Goal: Task Accomplishment & Management: Manage account settings

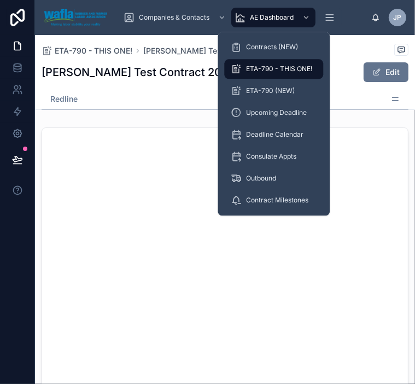
click at [283, 47] on span "Contracts (NEW)" at bounding box center [272, 47] width 52 height 9
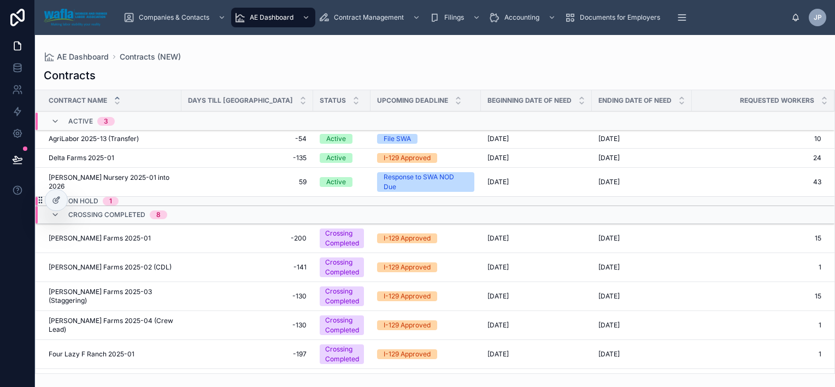
click at [54, 199] on icon at bounding box center [56, 200] width 9 height 9
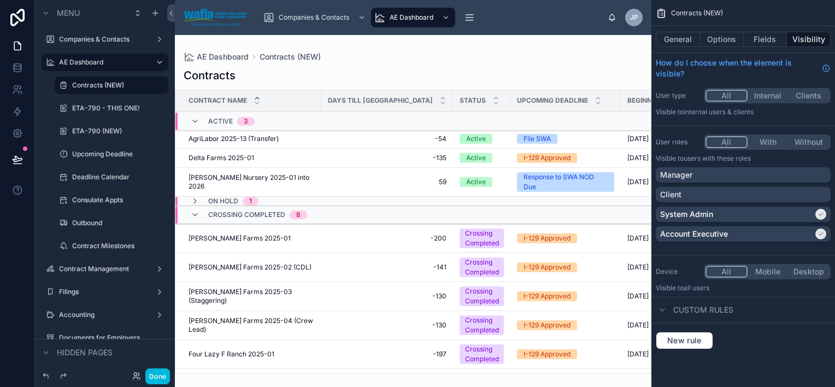
click at [0, 0] on icon "scrollable content" at bounding box center [0, 0] width 0 height 0
click at [93, 85] on input "**********" at bounding box center [102, 85] width 61 height 13
click at [76, 87] on input "**********" at bounding box center [102, 85] width 61 height 13
click at [93, 85] on input "**********" at bounding box center [102, 85] width 61 height 13
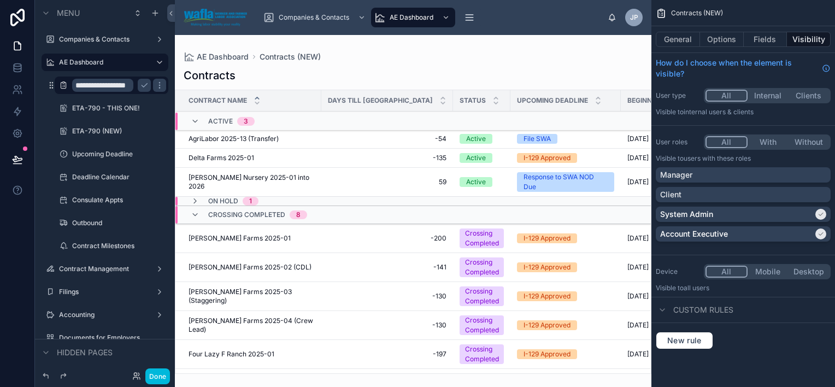
click at [86, 86] on input "**********" at bounding box center [102, 85] width 61 height 13
type input "**********"
click at [139, 85] on button "scrollable content" at bounding box center [144, 85] width 13 height 13
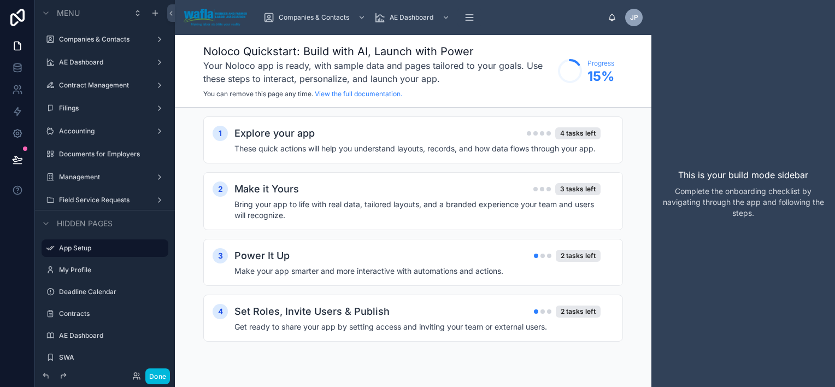
click at [120, 66] on label "AE Dashboard" at bounding box center [102, 62] width 87 height 9
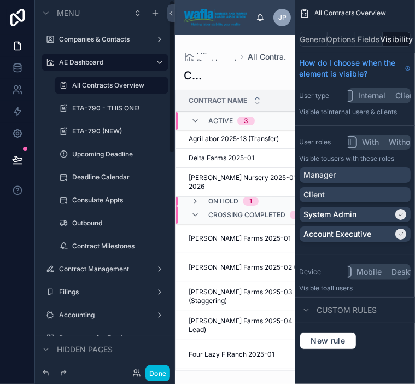
click at [161, 371] on button "Done" at bounding box center [157, 373] width 25 height 16
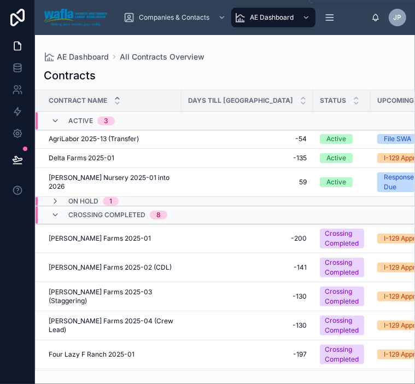
click at [309, 16] on icon "scrollable content" at bounding box center [306, 18] width 8 height 8
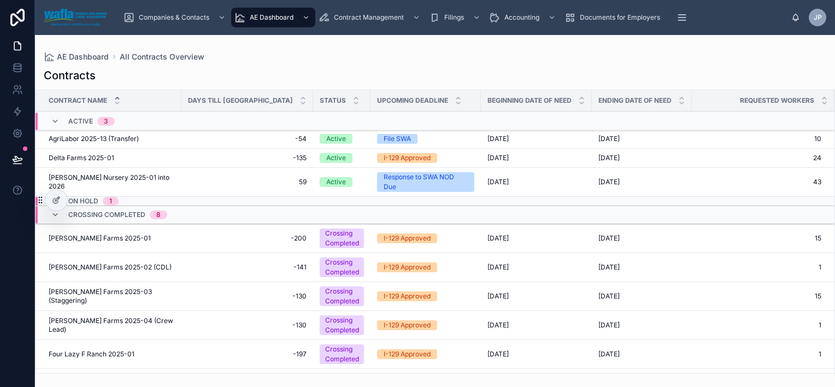
click at [57, 201] on icon at bounding box center [55, 200] width 5 height 5
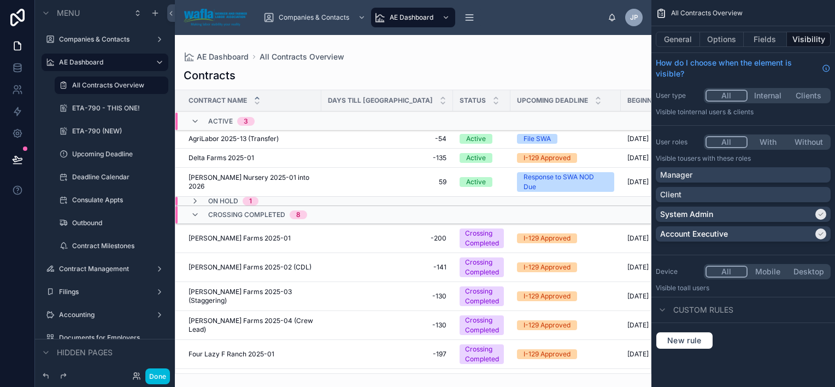
click at [0, 0] on icon "scrollable content" at bounding box center [0, 0] width 0 height 0
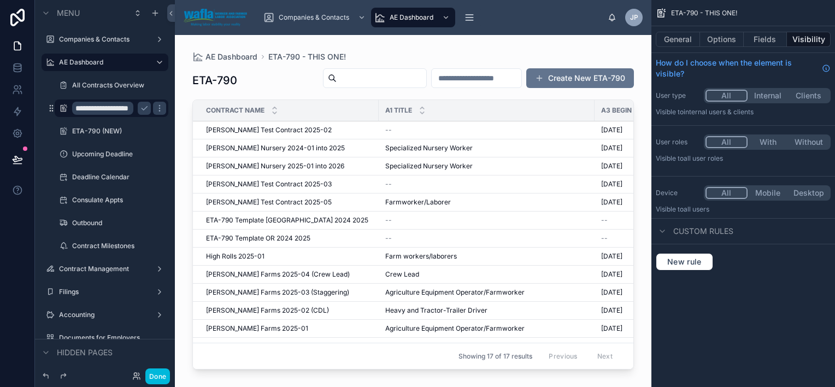
click at [108, 106] on input "**********" at bounding box center [102, 108] width 61 height 13
click at [98, 110] on input "**********" at bounding box center [102, 108] width 61 height 13
type input "**********"
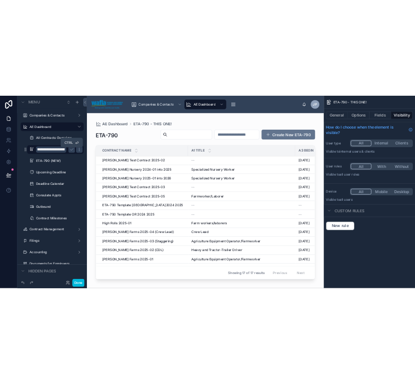
scroll to position [0, 0]
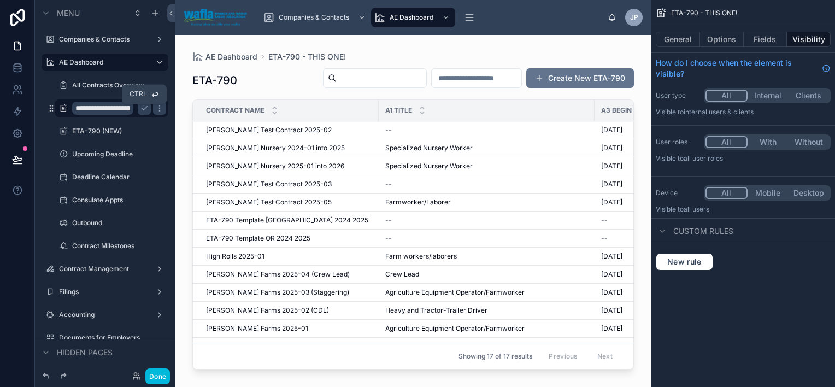
click at [144, 111] on icon "scrollable content" at bounding box center [144, 108] width 9 height 9
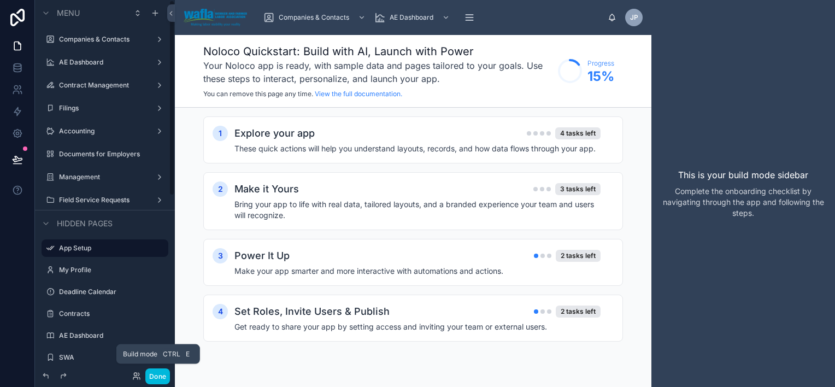
click at [155, 376] on button "Done" at bounding box center [157, 376] width 25 height 16
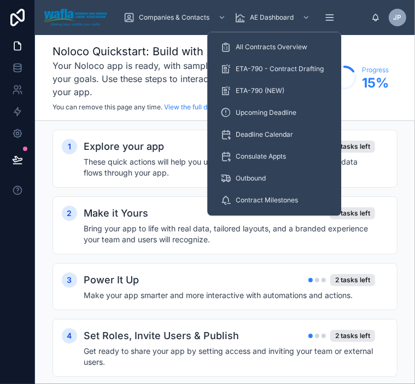
click at [272, 209] on link "Contract Milestones" at bounding box center [274, 200] width 121 height 20
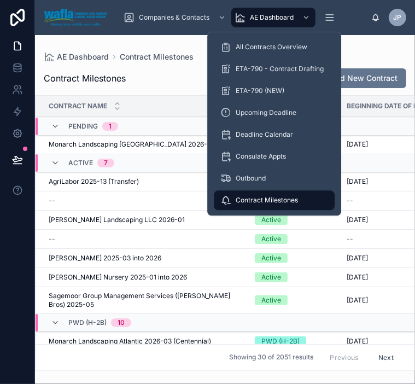
click at [264, 21] on span "AE Dashboard" at bounding box center [272, 17] width 44 height 9
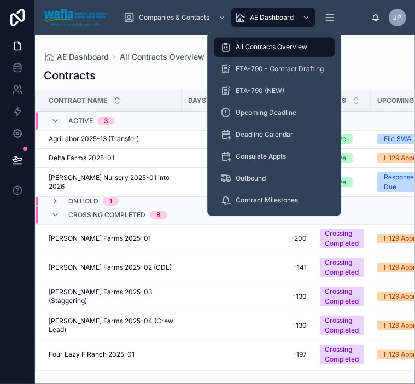
click at [253, 107] on div "Upcoming Deadline" at bounding box center [274, 112] width 108 height 17
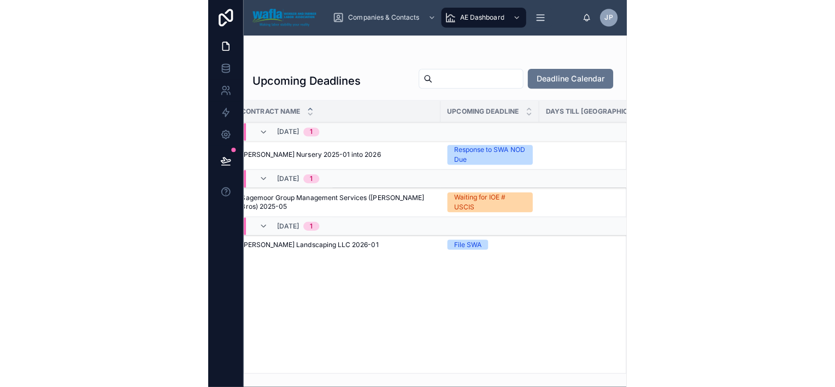
scroll to position [0, 11]
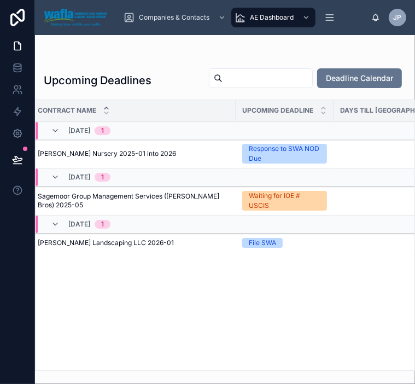
click at [114, 148] on td "[PERSON_NAME] Nursery 2025-01 into 2026 [PERSON_NAME] Nursery 2025-01 into 2026" at bounding box center [130, 153] width 211 height 29
click at [114, 151] on span "[PERSON_NAME] Nursery 2025-01 into 2026" at bounding box center [107, 153] width 138 height 9
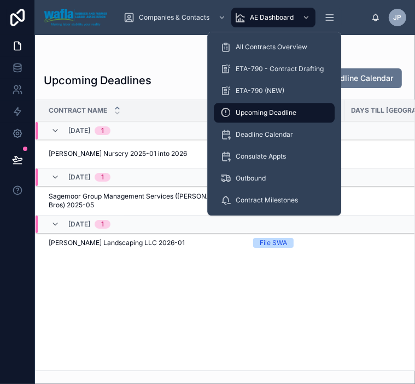
click at [285, 19] on span "AE Dashboard" at bounding box center [272, 17] width 44 height 9
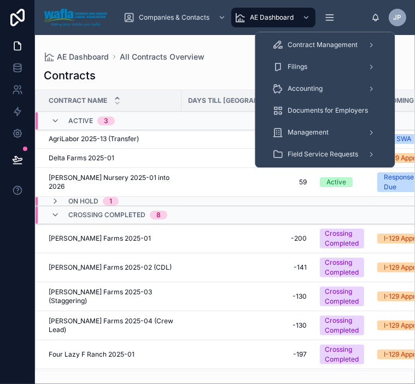
click at [327, 22] on icon "scrollable content" at bounding box center [329, 17] width 11 height 11
click at [323, 39] on div "Contract Management" at bounding box center [324, 44] width 105 height 17
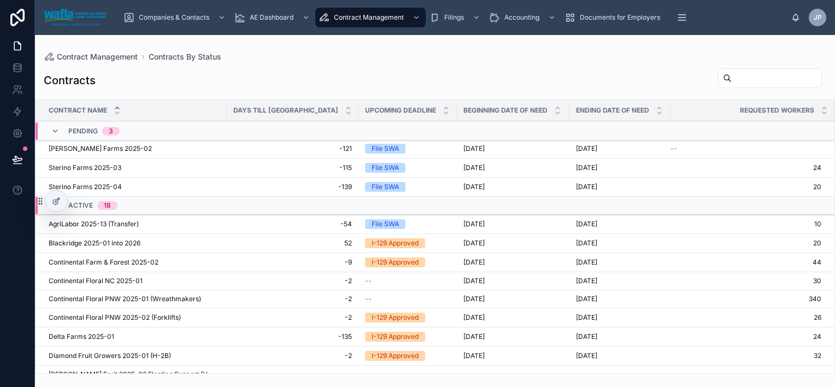
click at [63, 197] on div at bounding box center [56, 201] width 22 height 21
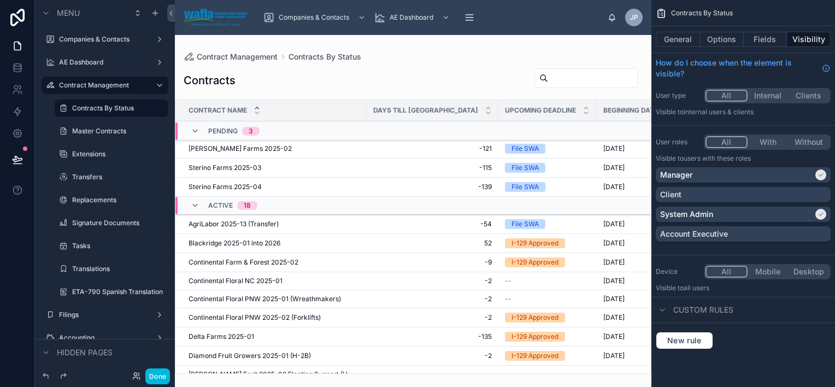
click at [105, 220] on label "Signature Documents" at bounding box center [117, 223] width 90 height 9
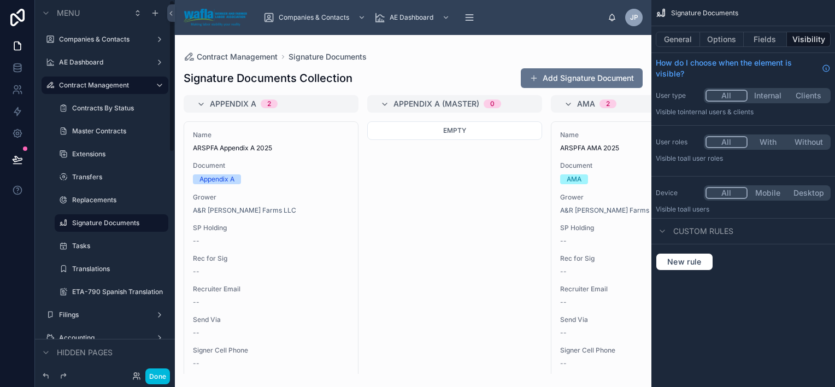
click at [92, 178] on label "Transfers" at bounding box center [117, 177] width 90 height 9
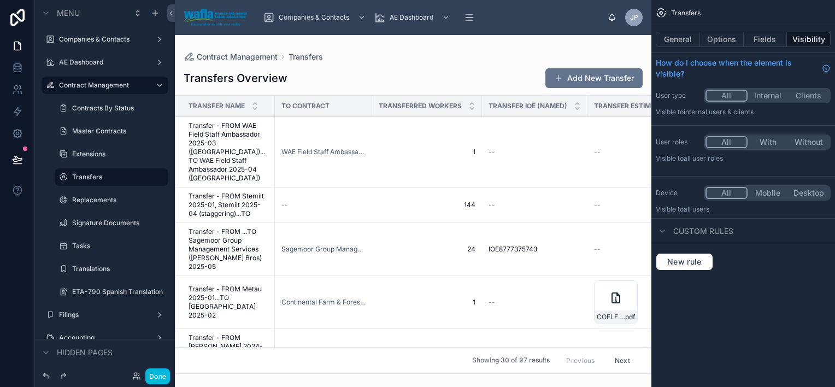
click at [96, 244] on label "Tasks" at bounding box center [117, 245] width 90 height 9
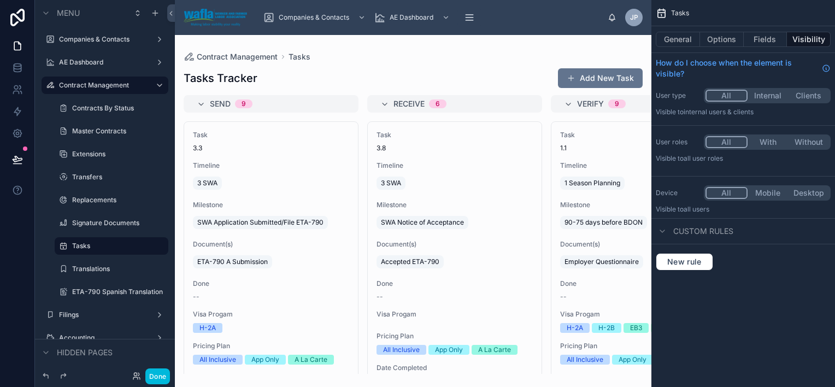
click at [94, 269] on label "Translations" at bounding box center [117, 268] width 90 height 9
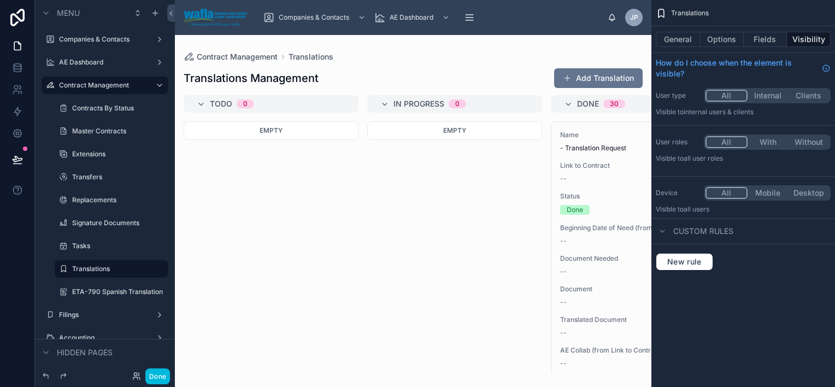
drag, startPoint x: 205, startPoint y: 369, endPoint x: 227, endPoint y: 370, distance: 21.9
click at [227, 370] on div at bounding box center [413, 211] width 476 height 352
click at [282, 128] on span "Empty" at bounding box center [271, 130] width 23 height 8
click at [285, 103] on div "Todo 0" at bounding box center [277, 103] width 135 height 17
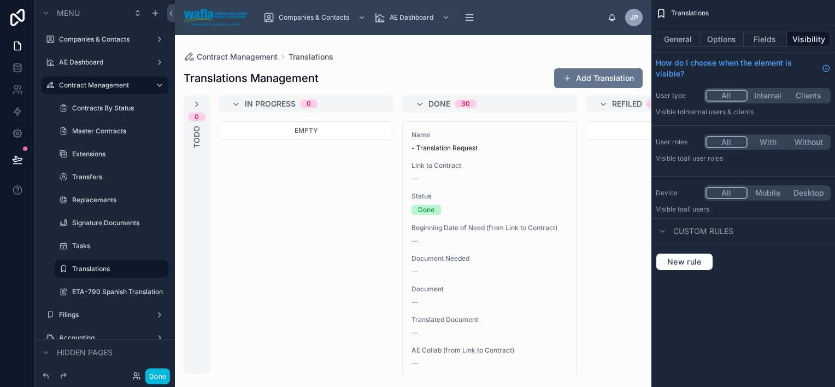
click at [198, 102] on icon at bounding box center [196, 104] width 9 height 9
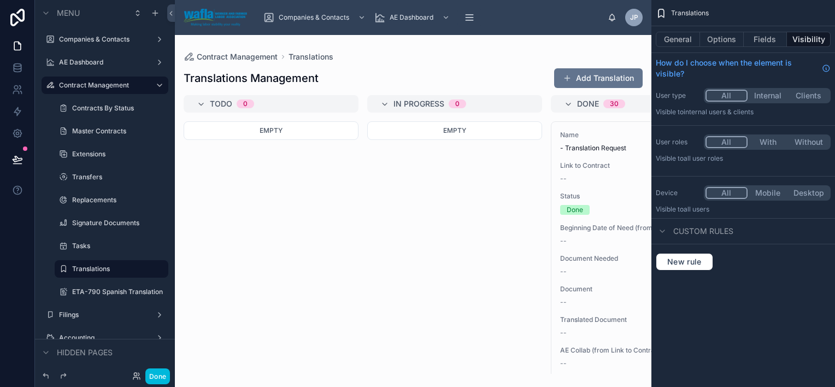
click at [334, 81] on div "Translations Management Add Translation" at bounding box center [413, 78] width 459 height 21
click at [256, 319] on div "Empty" at bounding box center [271, 247] width 175 height 252
click at [686, 39] on button "General" at bounding box center [678, 39] width 44 height 15
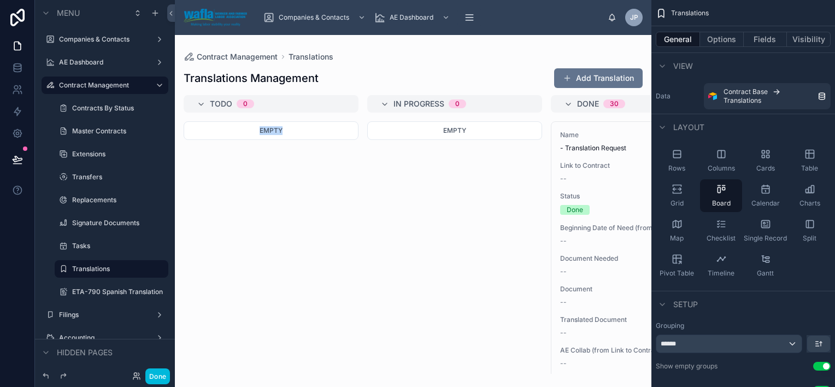
click at [103, 61] on label "AE Dashboard" at bounding box center [102, 62] width 87 height 9
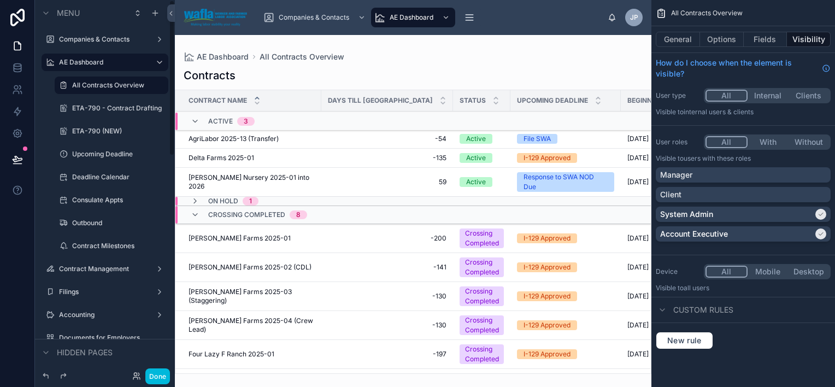
click at [111, 110] on label "ETA-790 - Contract Drafting" at bounding box center [117, 108] width 90 height 9
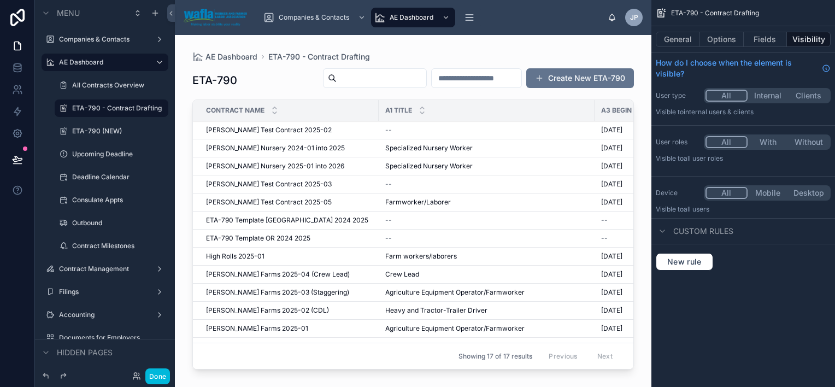
click at [296, 129] on div at bounding box center [413, 204] width 476 height 339
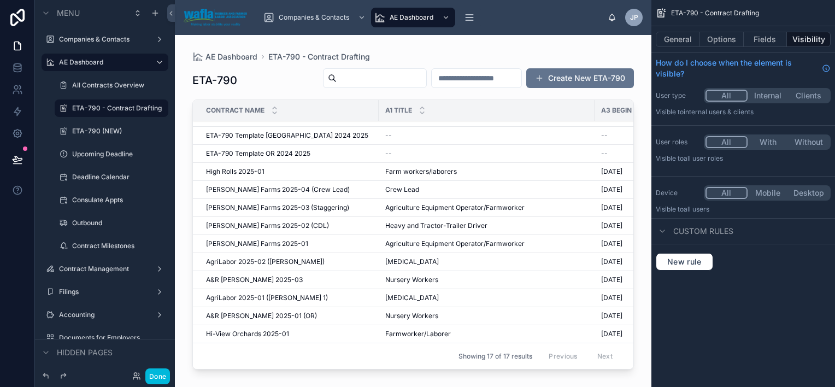
click at [241, 275] on span "A&R [PERSON_NAME] 2025-03" at bounding box center [254, 279] width 97 height 9
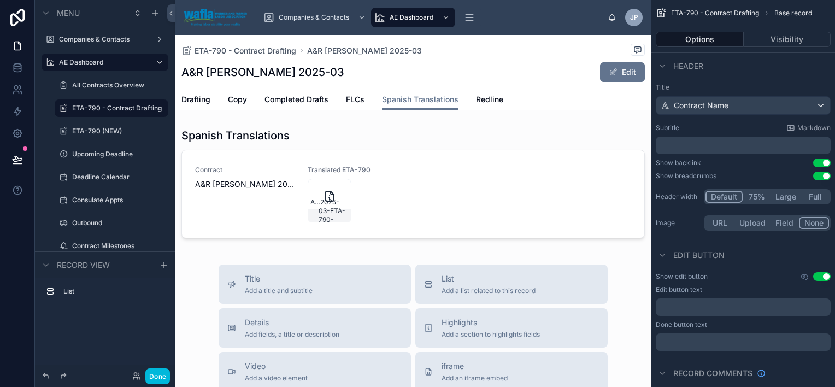
click at [382, 174] on div at bounding box center [413, 184] width 476 height 123
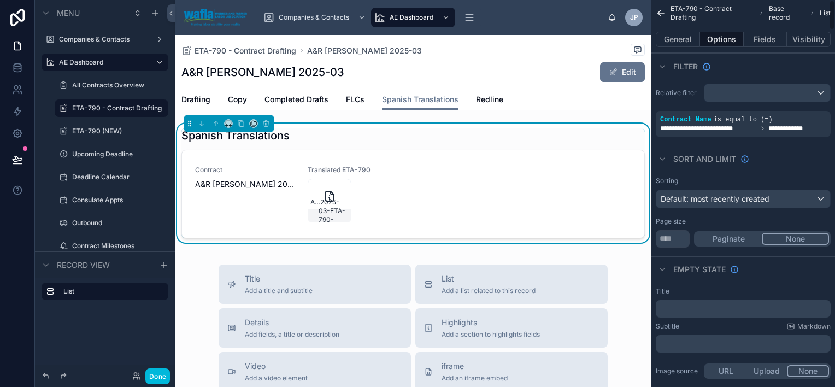
click at [673, 41] on button "General" at bounding box center [678, 39] width 44 height 15
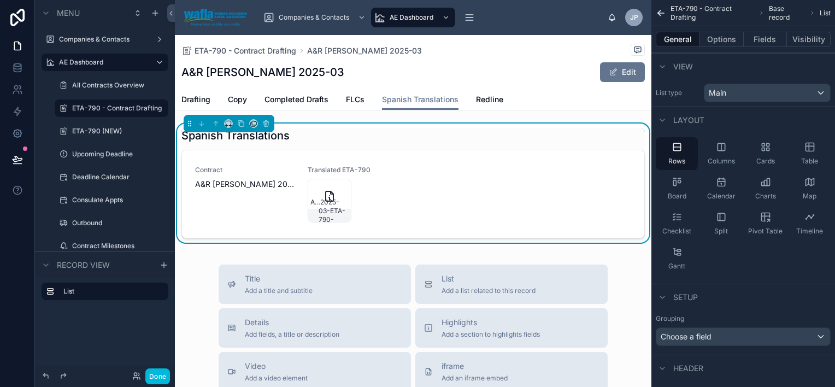
click at [750, 92] on div "Main" at bounding box center [767, 92] width 126 height 17
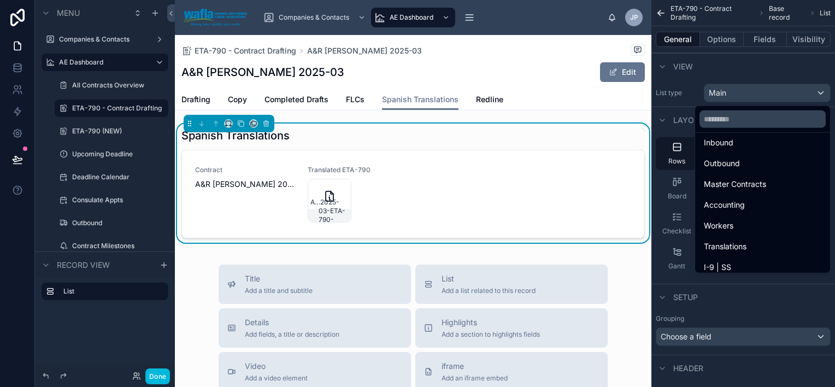
scroll to position [271, 0]
click at [755, 222] on div "Translations" at bounding box center [762, 224] width 117 height 13
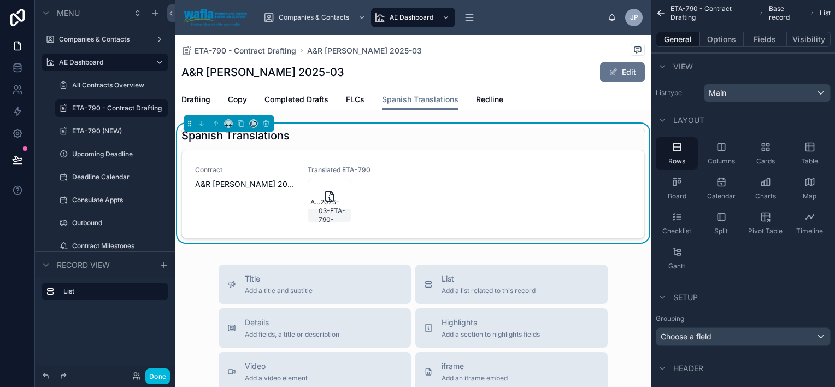
click at [517, 282] on span "List" at bounding box center [488, 278] width 94 height 11
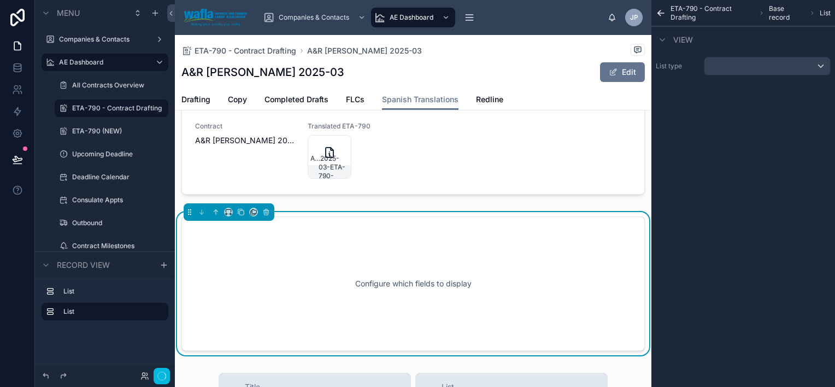
scroll to position [116, 0]
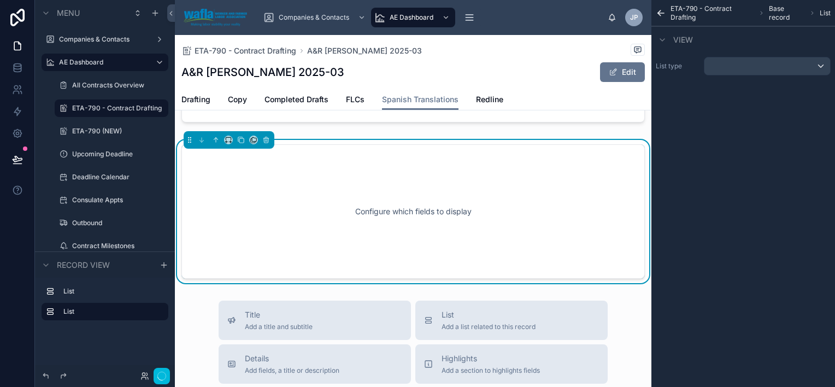
click at [720, 69] on div "scrollable content" at bounding box center [767, 65] width 126 height 17
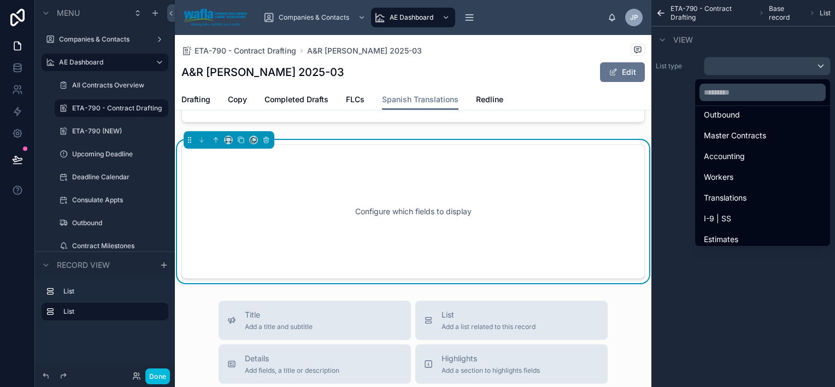
scroll to position [273, 0]
click at [780, 193] on div "Translations" at bounding box center [762, 195] width 117 height 13
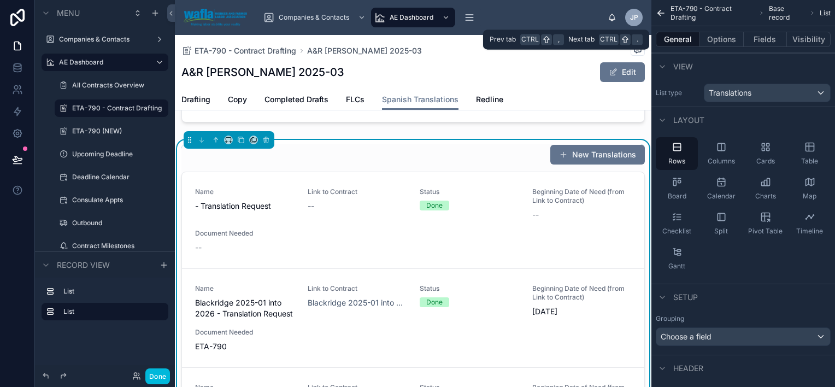
click at [764, 42] on button "Fields" at bounding box center [766, 39] width 44 height 15
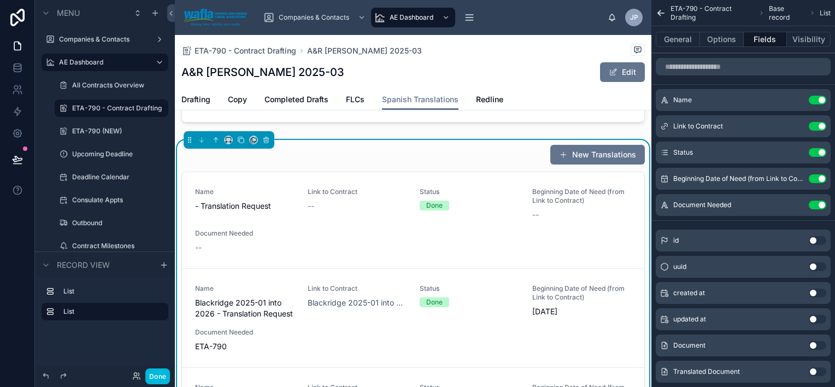
click at [819, 128] on button "Use setting" at bounding box center [817, 126] width 17 height 9
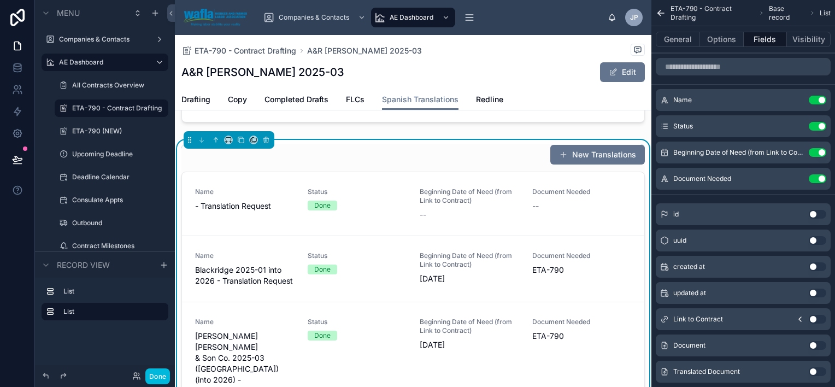
click at [821, 151] on button "Use setting" at bounding box center [817, 152] width 17 height 9
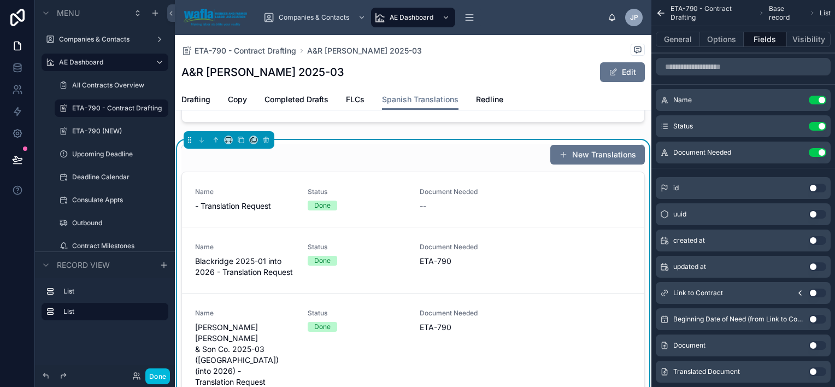
click at [821, 151] on button "Use setting" at bounding box center [817, 152] width 17 height 9
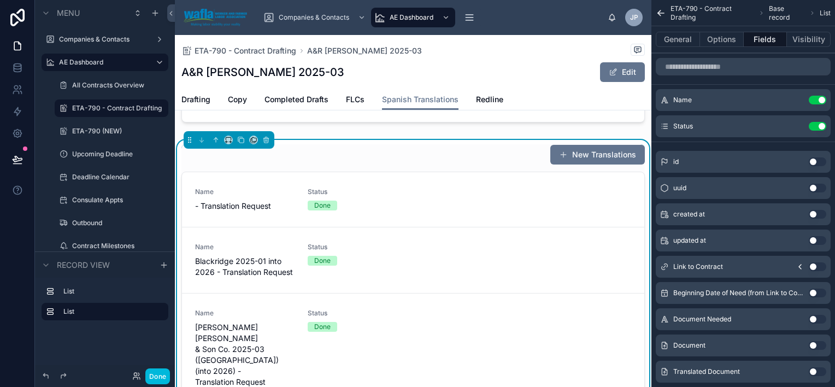
click at [815, 344] on button "Use setting" at bounding box center [817, 345] width 17 height 9
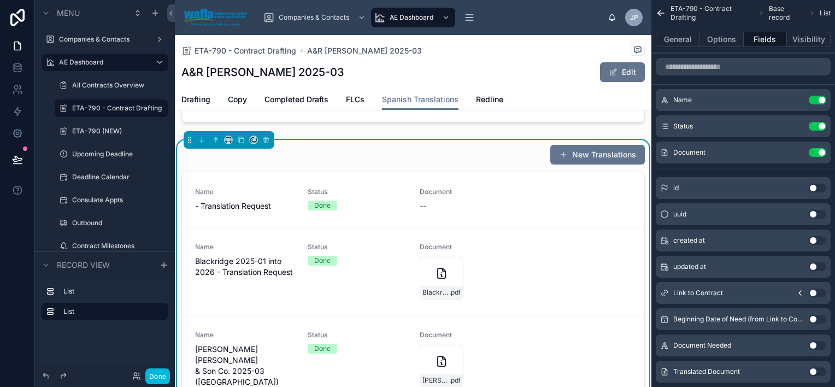
click at [813, 370] on button "Use setting" at bounding box center [817, 371] width 17 height 9
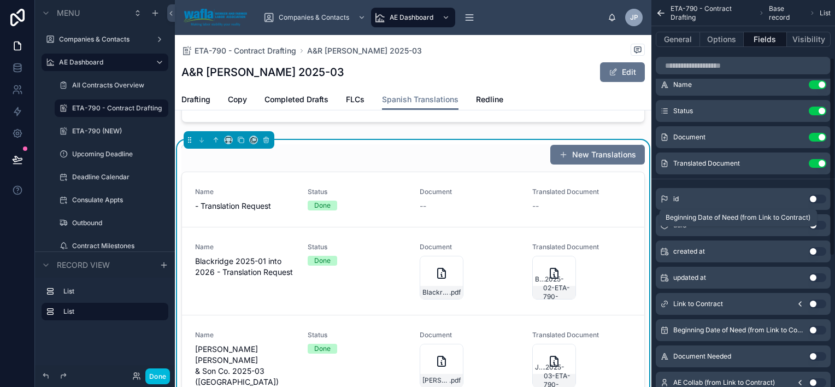
scroll to position [0, 0]
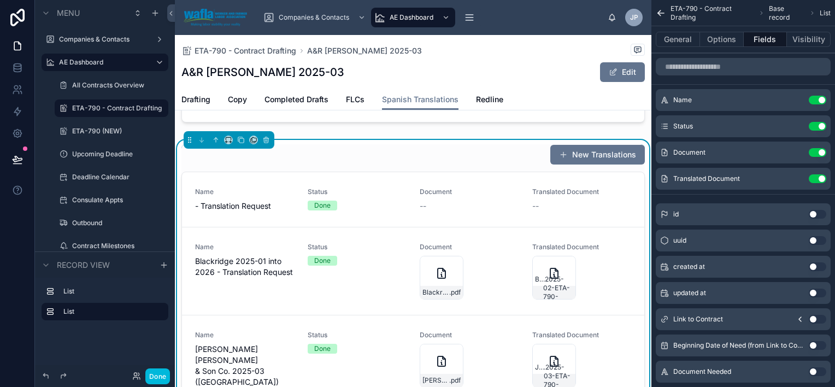
click at [0, 0] on button "scrollable content" at bounding box center [0, 0] width 0 height 0
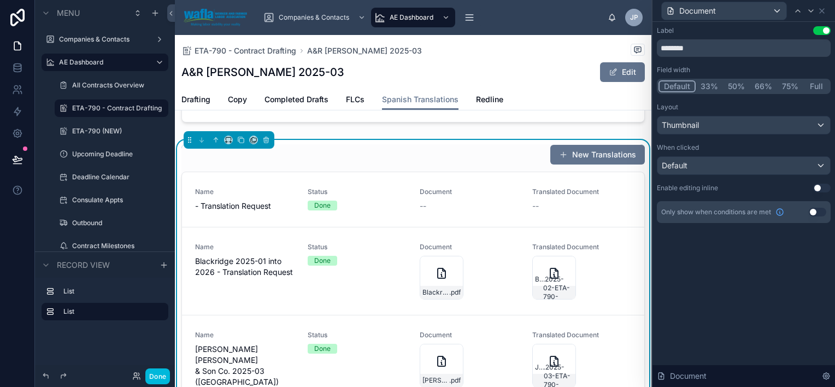
drag, startPoint x: 710, startPoint y: 48, endPoint x: 654, endPoint y: 52, distance: 55.9
click at [654, 52] on div "Label Use setting ******** Field width Default 33% 50% 66% 75% Full Layout Thum…" at bounding box center [743, 135] width 182 height 227
click at [695, 46] on input "**********" at bounding box center [744, 47] width 174 height 17
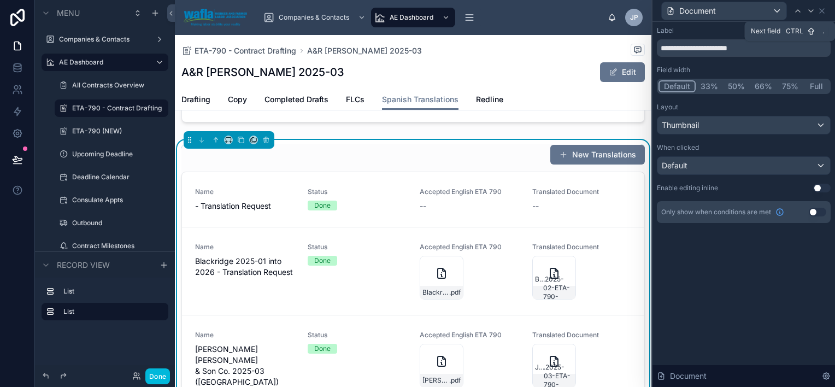
type input "**********"
click at [811, 8] on icon at bounding box center [810, 11] width 9 height 9
drag, startPoint x: 742, startPoint y: 48, endPoint x: 644, endPoint y: 49, distance: 98.9
click at [644, 49] on div "**********" at bounding box center [417, 193] width 835 height 387
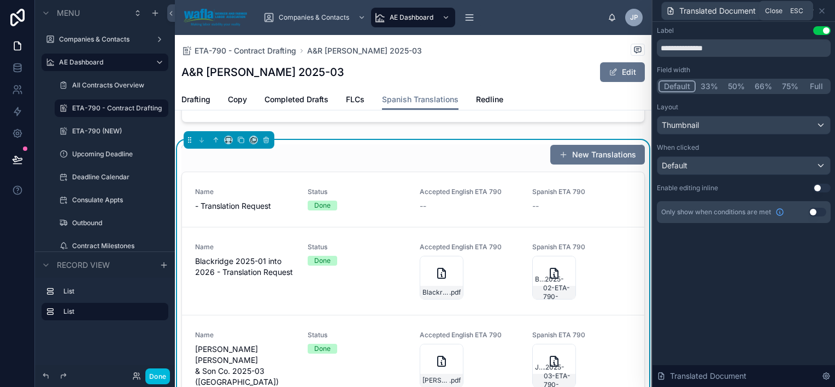
type input "**********"
click at [823, 9] on icon at bounding box center [821, 11] width 4 height 4
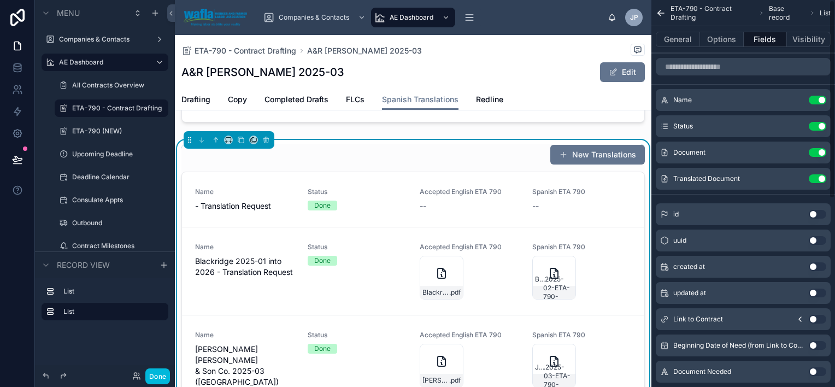
click at [682, 37] on button "General" at bounding box center [678, 39] width 44 height 15
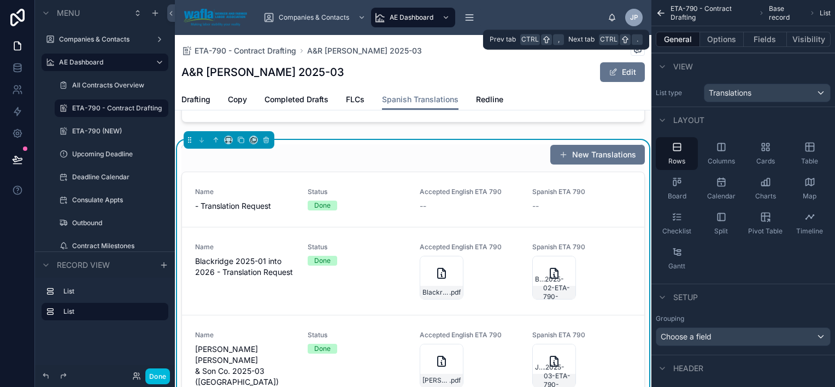
click at [721, 36] on button "Options" at bounding box center [722, 39] width 44 height 15
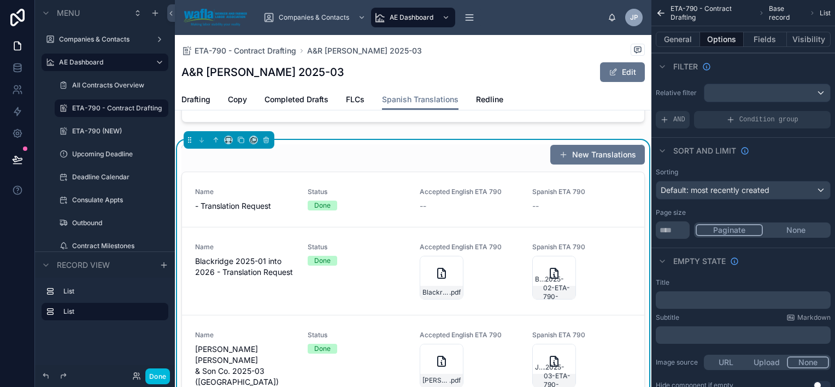
click at [726, 93] on div "scrollable content" at bounding box center [767, 92] width 126 height 17
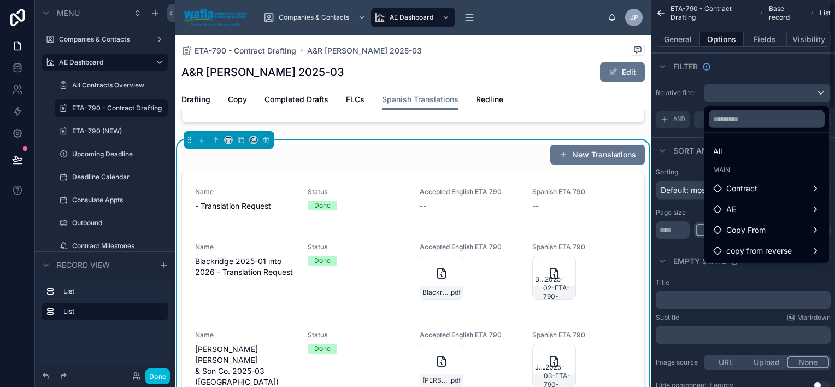
click at [665, 119] on div "scrollable content" at bounding box center [417, 193] width 835 height 387
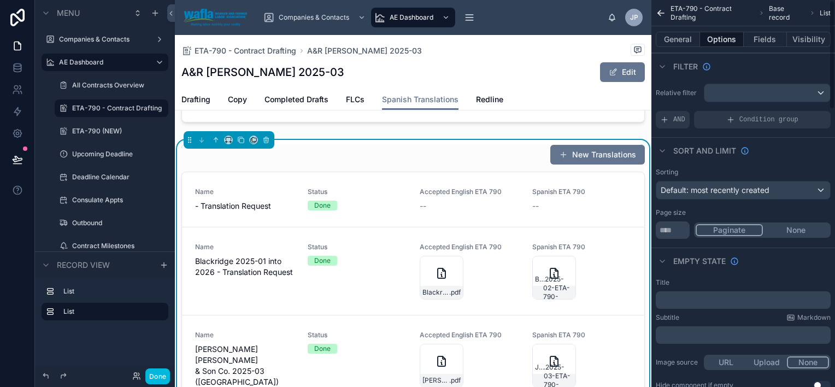
drag, startPoint x: 677, startPoint y: 119, endPoint x: 717, endPoint y: 100, distance: 44.0
click at [677, 118] on span "AND" at bounding box center [679, 119] width 12 height 9
click at [719, 94] on div "scrollable content" at bounding box center [767, 92] width 126 height 17
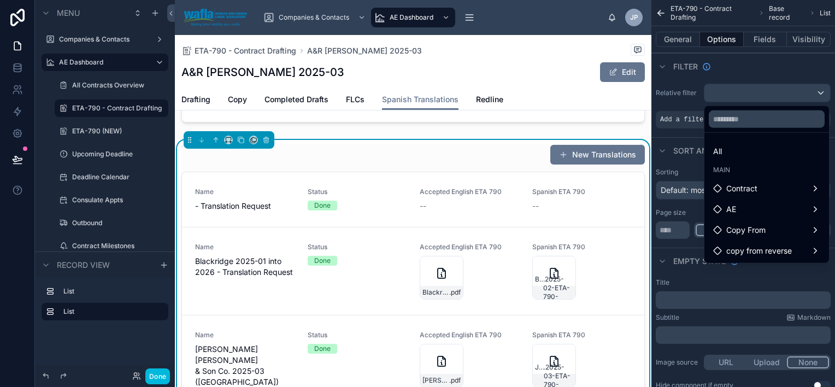
click at [734, 189] on span "Contract" at bounding box center [741, 188] width 31 height 13
drag, startPoint x: 677, startPoint y: 109, endPoint x: 677, endPoint y: 117, distance: 8.2
click at [677, 117] on div "scrollable content" at bounding box center [417, 193] width 835 height 387
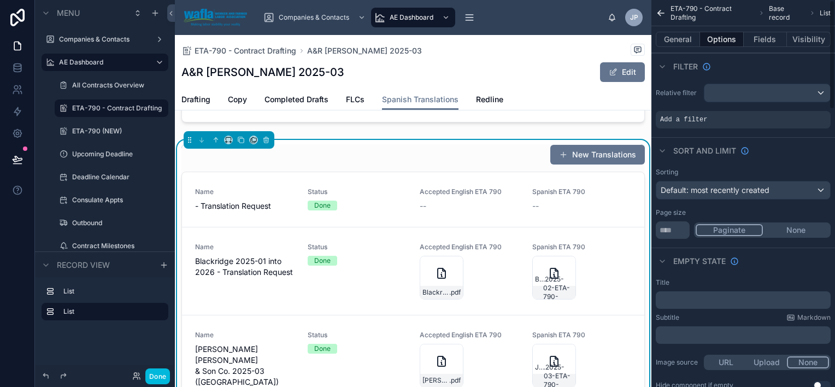
click at [677, 117] on span "Add a filter" at bounding box center [683, 119] width 47 height 9
click at [0, 0] on div "scrollable content" at bounding box center [0, 0] width 0 height 0
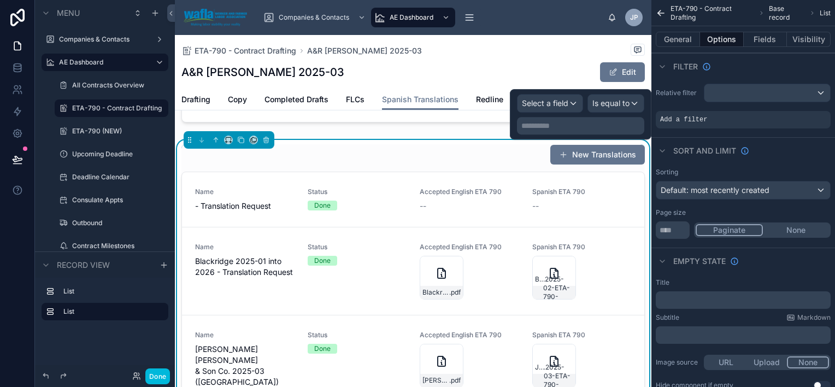
click at [568, 104] on span "Select a field" at bounding box center [545, 102] width 46 height 9
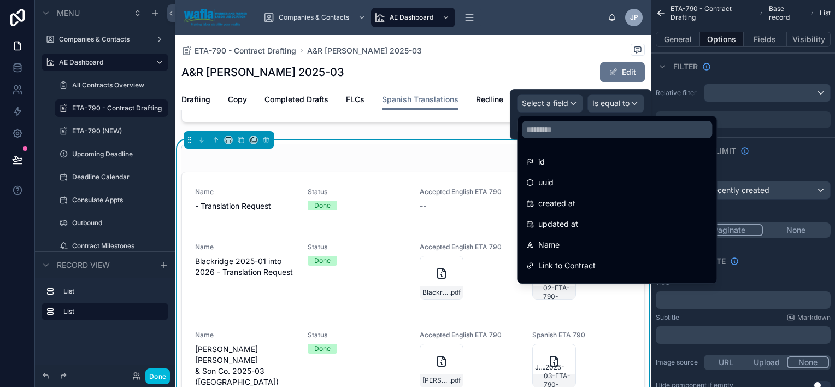
click at [641, 266] on div "Link to Contract" at bounding box center [616, 265] width 181 height 13
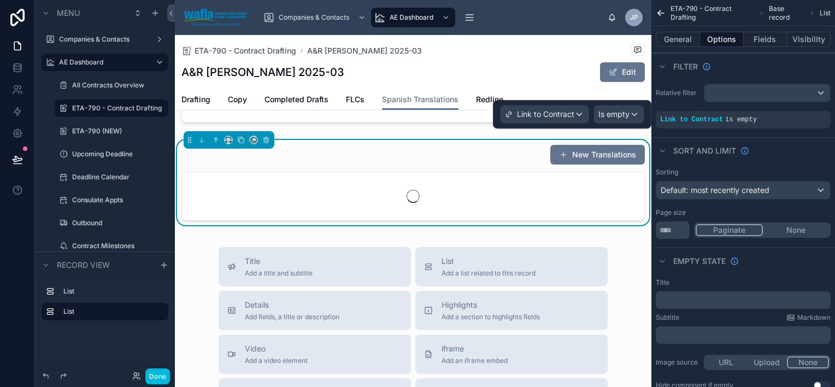
click at [605, 117] on span "Is empty" at bounding box center [613, 114] width 31 height 11
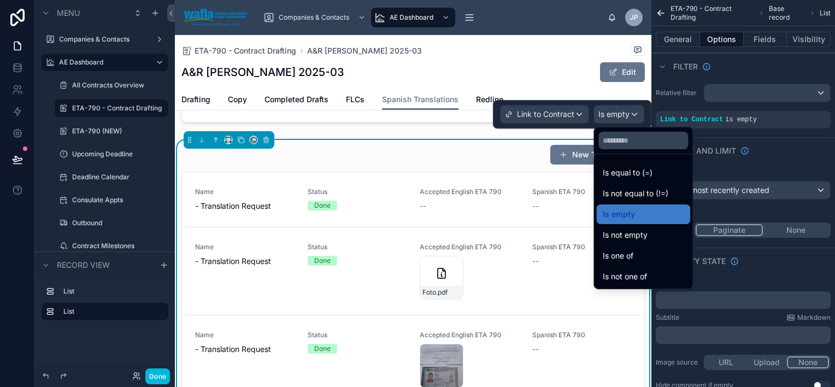
click at [649, 177] on span "Is equal to (=)" at bounding box center [628, 172] width 50 height 13
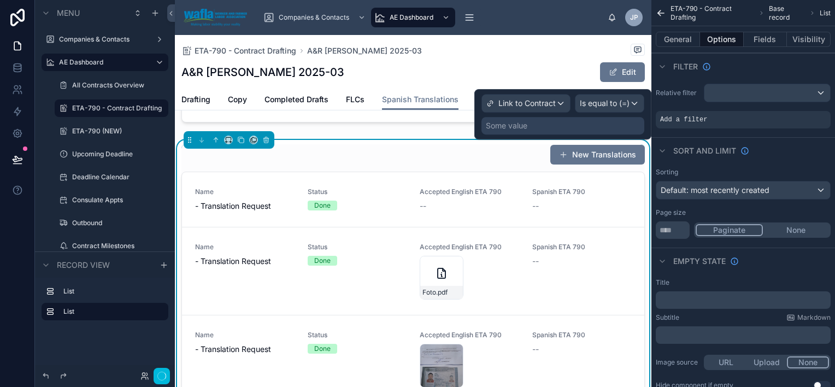
click at [587, 124] on div "Some value" at bounding box center [562, 125] width 163 height 17
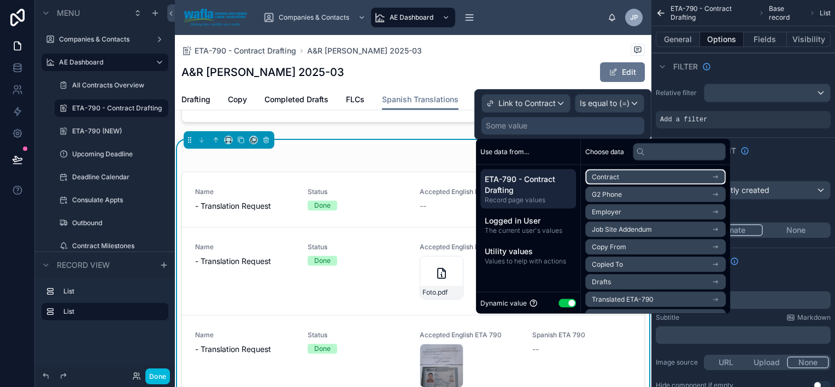
click at [623, 179] on li "Contract" at bounding box center [655, 176] width 140 height 15
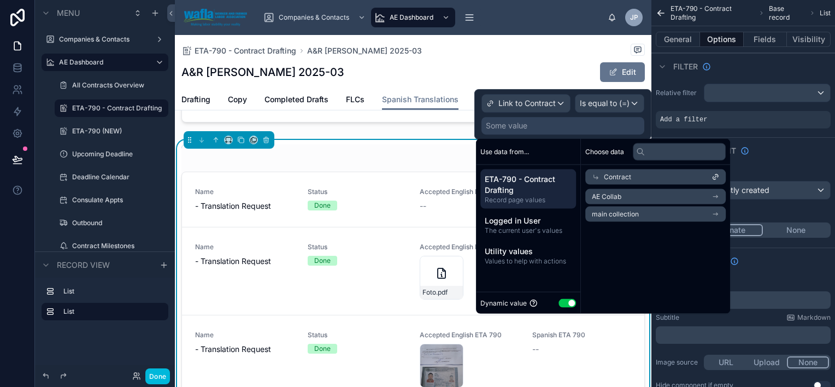
click at [623, 176] on span "Contract" at bounding box center [617, 177] width 27 height 9
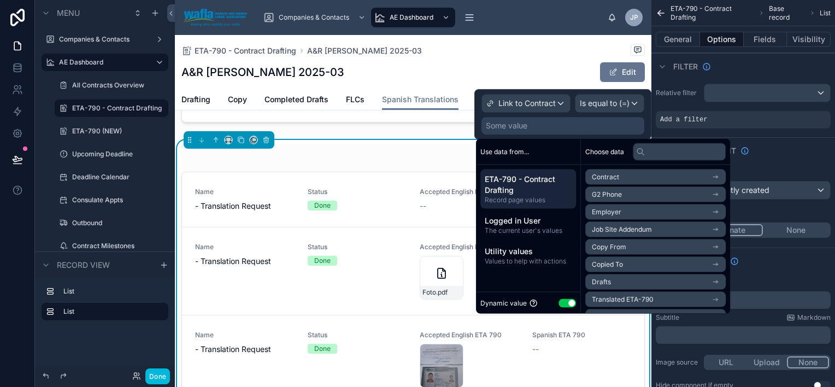
click at [549, 191] on span "ETA-790 - Contract Drafting" at bounding box center [528, 185] width 87 height 22
click at [574, 305] on button "Use setting" at bounding box center [566, 302] width 17 height 9
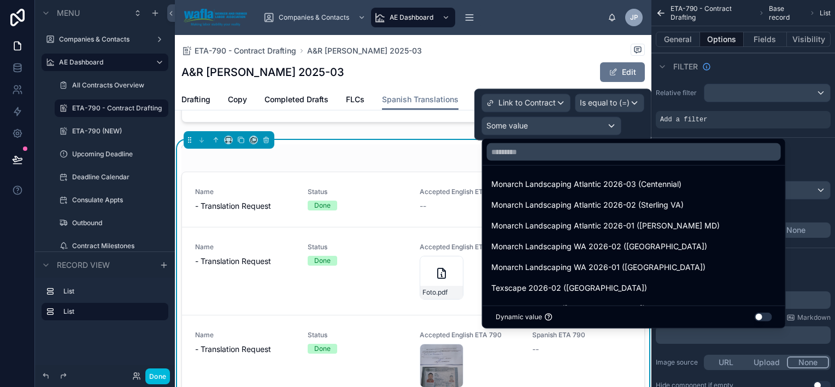
click at [633, 123] on div at bounding box center [562, 114] width 177 height 51
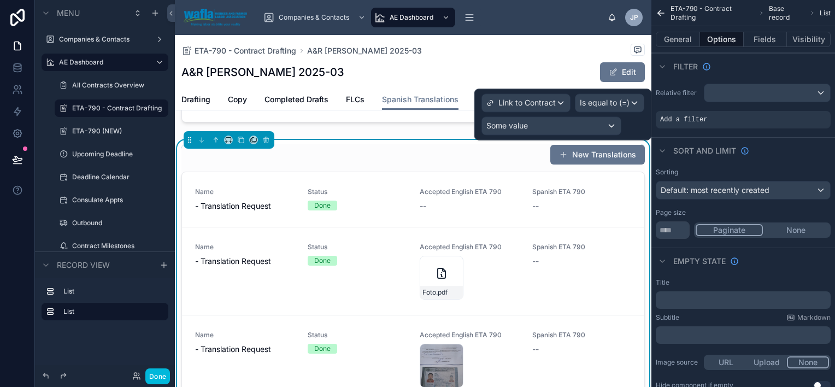
click at [567, 99] on div "Link to Contract" at bounding box center [526, 102] width 88 height 17
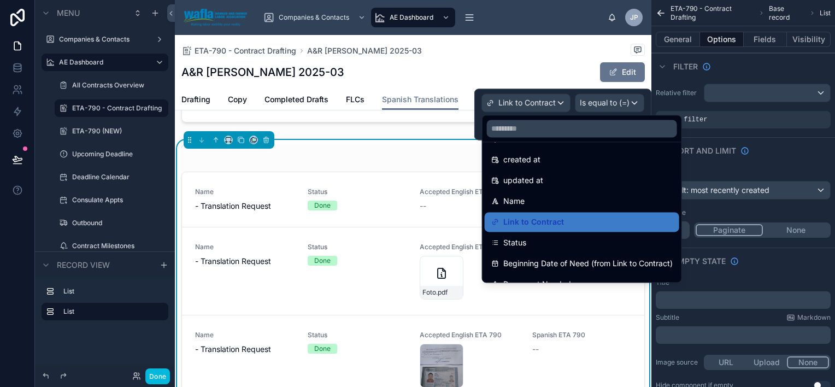
scroll to position [28, 0]
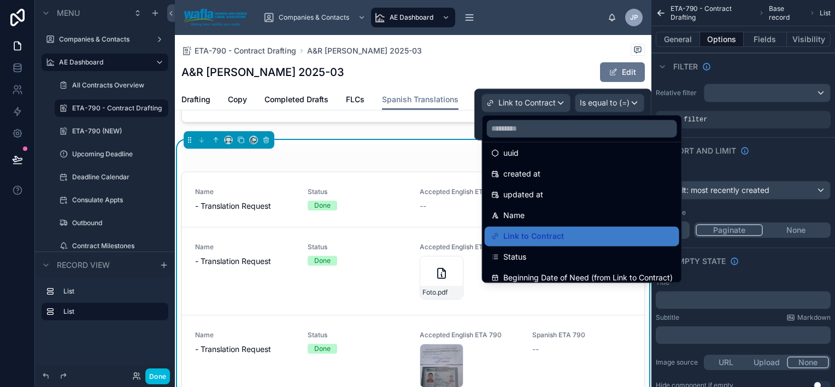
click at [627, 104] on div at bounding box center [562, 114] width 177 height 51
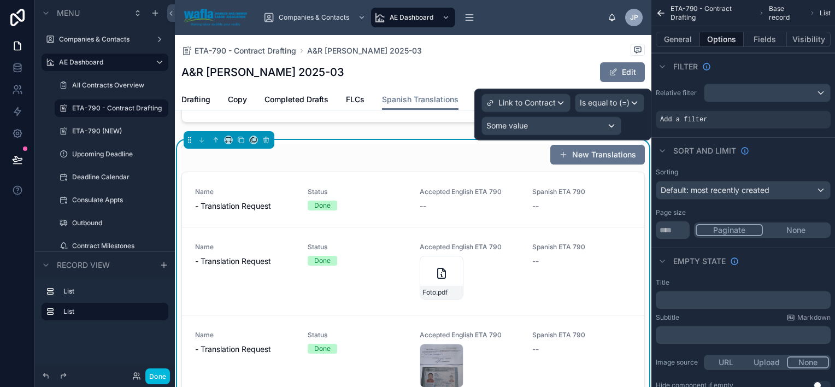
click at [627, 104] on span "Is equal to (=)" at bounding box center [605, 102] width 50 height 11
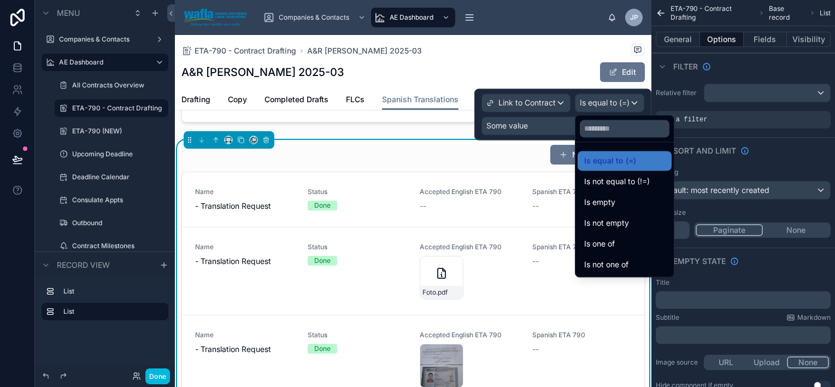
click at [628, 245] on div "Is one of" at bounding box center [624, 243] width 81 height 13
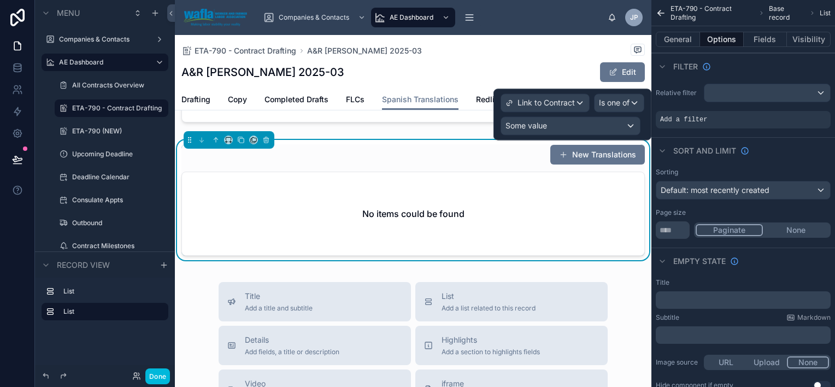
click at [590, 124] on div "Some value" at bounding box center [570, 125] width 139 height 17
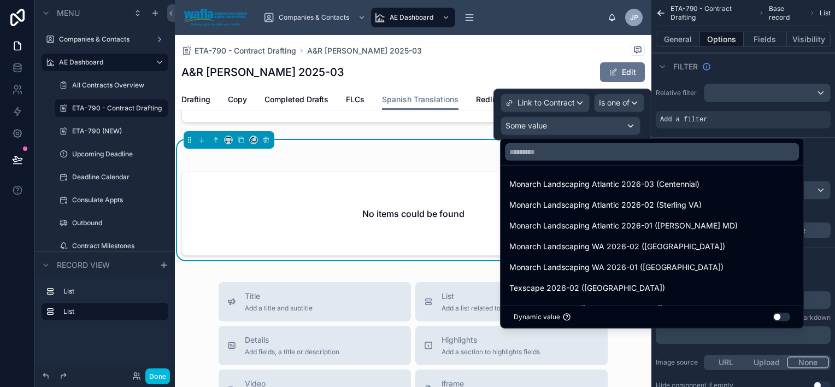
click at [772, 319] on button "Use setting" at bounding box center [780, 316] width 17 height 9
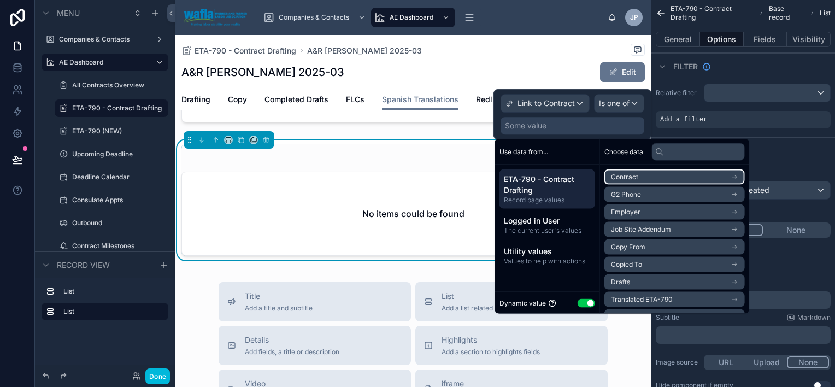
click at [643, 181] on li "Contract" at bounding box center [674, 176] width 140 height 15
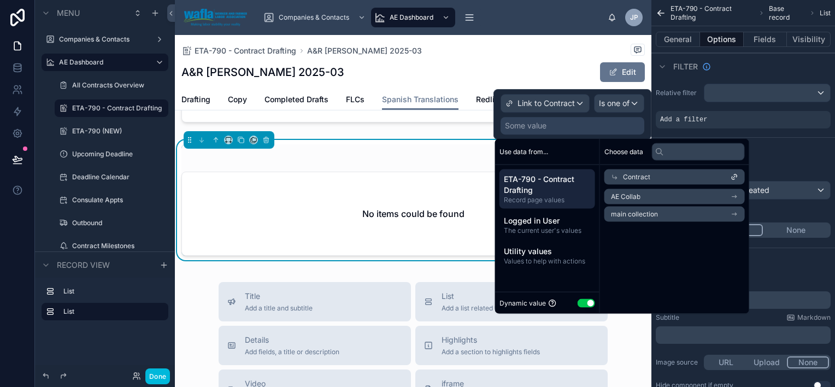
click at [642, 175] on span "Contract" at bounding box center [636, 177] width 27 height 9
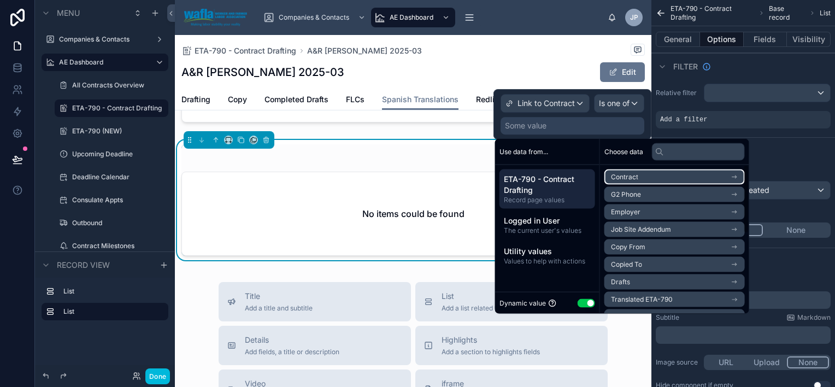
click at [653, 175] on li "Contract" at bounding box center [674, 176] width 140 height 15
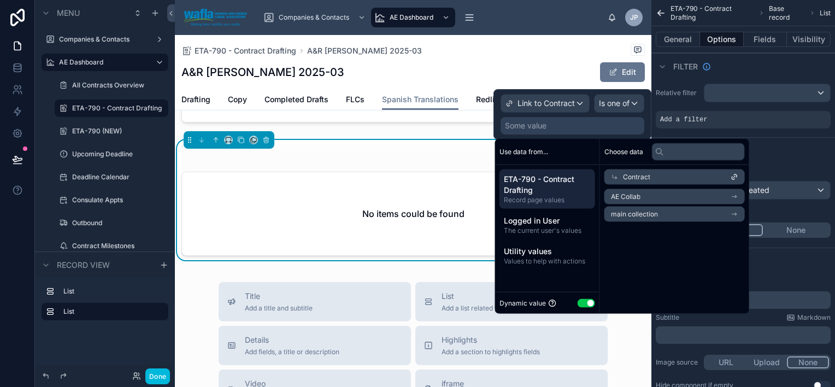
click at [736, 175] on icon at bounding box center [735, 175] width 3 height 3
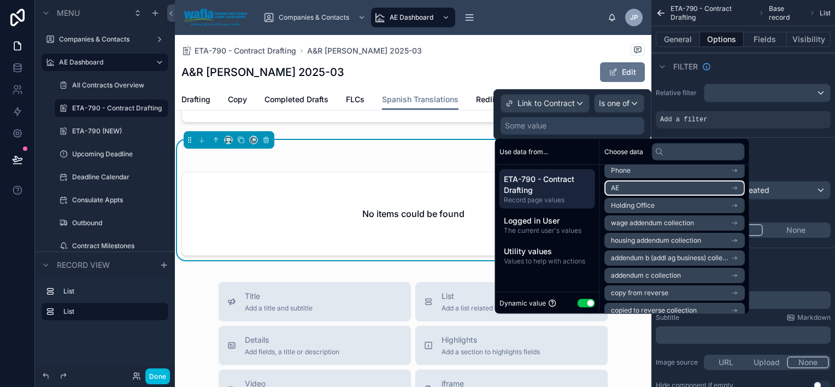
scroll to position [0, 0]
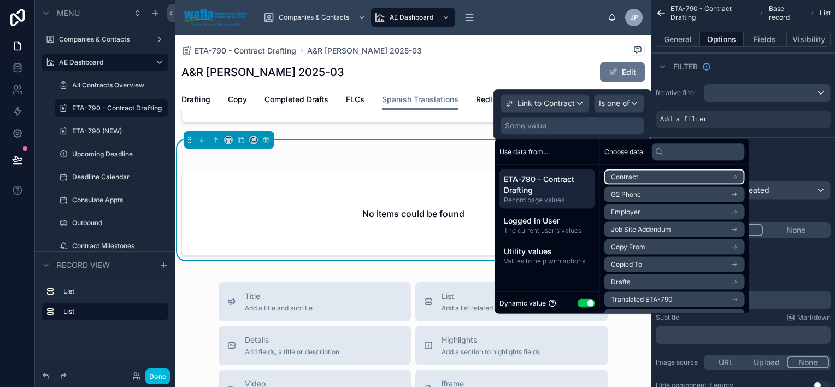
click at [669, 177] on li "Contract" at bounding box center [674, 176] width 140 height 15
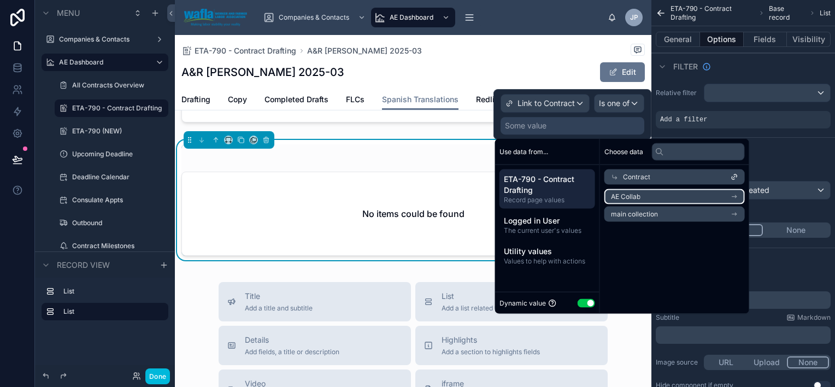
click at [665, 197] on li "AE Collab" at bounding box center [674, 196] width 140 height 15
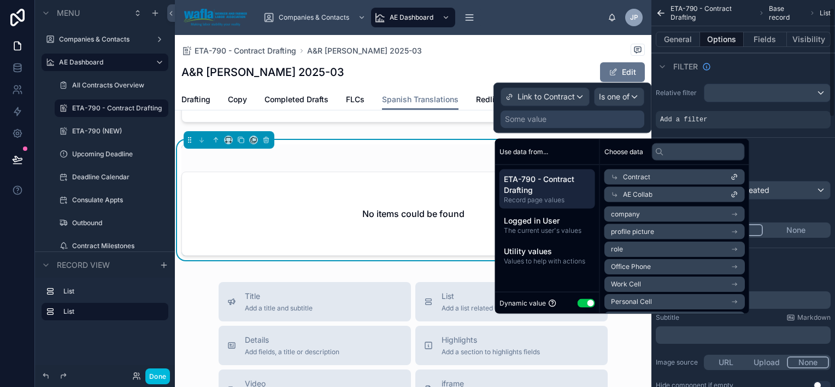
scroll to position [164, 0]
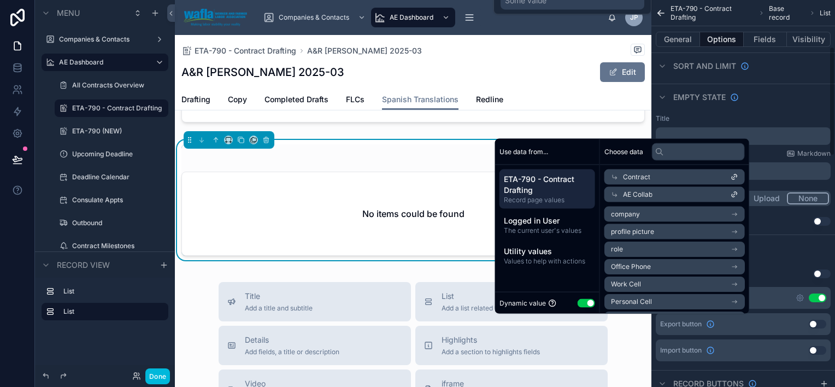
click at [613, 195] on icon at bounding box center [614, 194] width 4 height 4
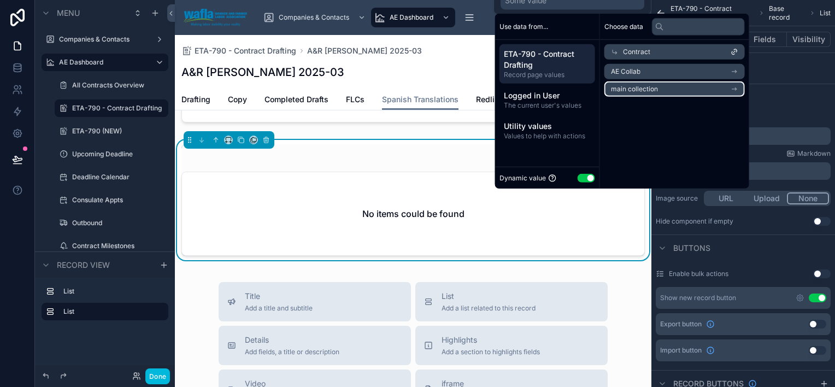
click at [632, 93] on span "main collection" at bounding box center [634, 89] width 47 height 9
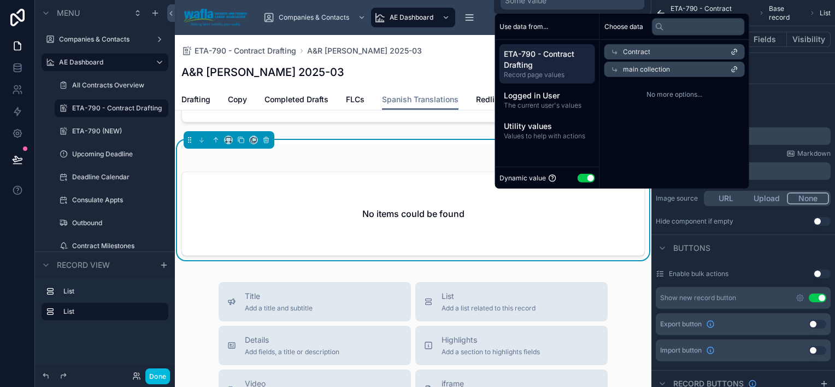
click at [633, 72] on span "main collection" at bounding box center [646, 69] width 47 height 9
click at [717, 164] on div "Choose data Contract AE Collab main collection" at bounding box center [674, 101] width 149 height 175
click at [588, 177] on button "Use setting" at bounding box center [585, 177] width 17 height 9
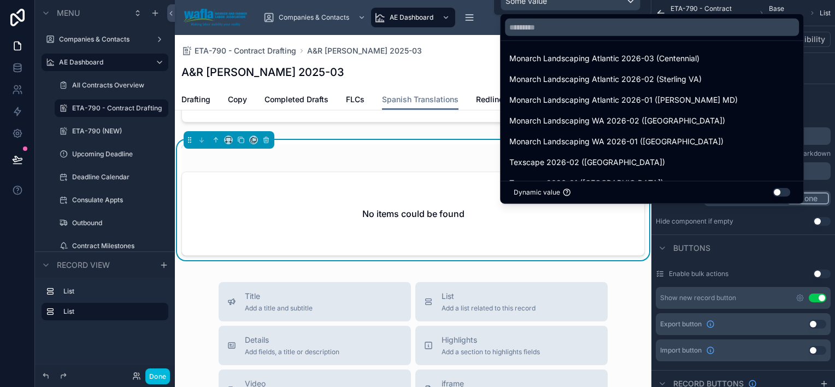
scroll to position [0, 0]
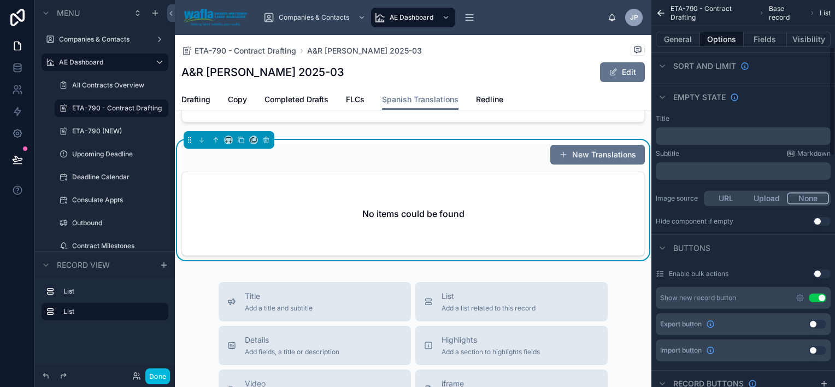
click at [810, 87] on div "Empty state" at bounding box center [743, 97] width 184 height 26
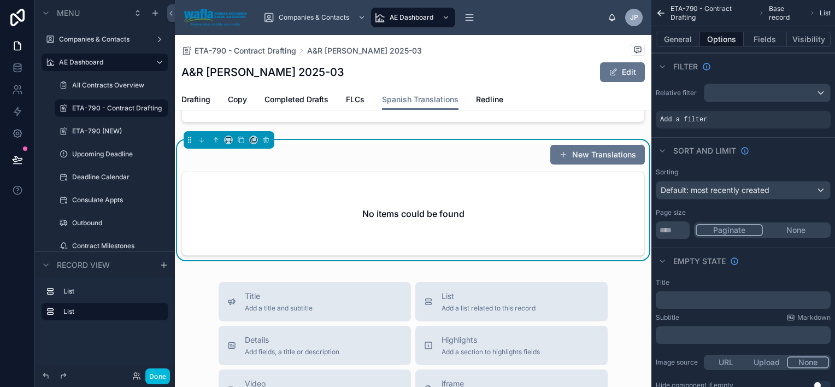
click at [0, 0] on icon "scrollable content" at bounding box center [0, 0] width 0 height 0
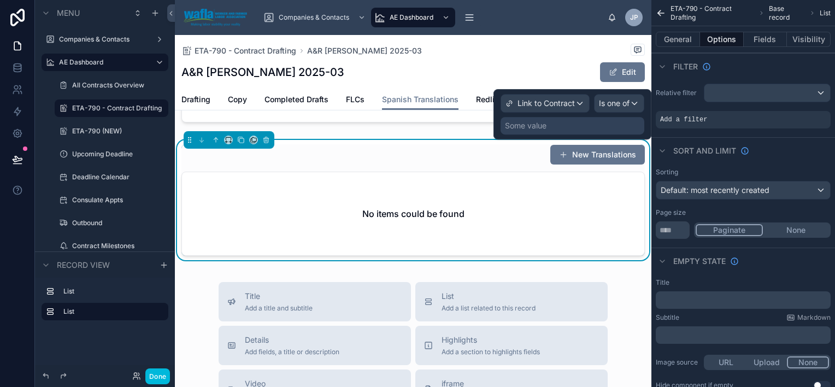
click at [573, 105] on span "Link to Contract" at bounding box center [545, 103] width 57 height 11
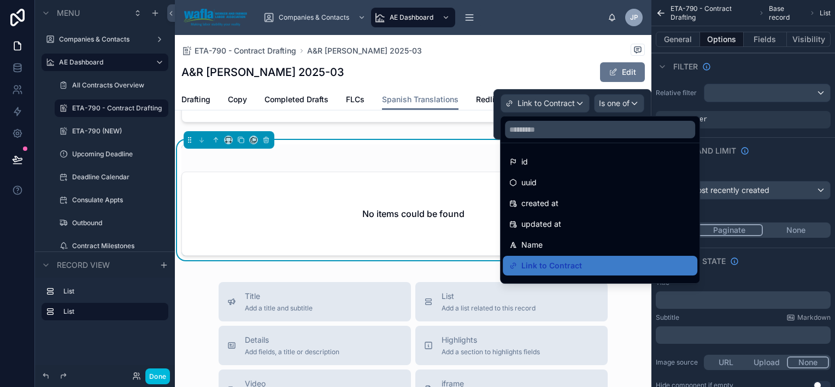
click at [584, 242] on div "Name" at bounding box center [599, 244] width 181 height 13
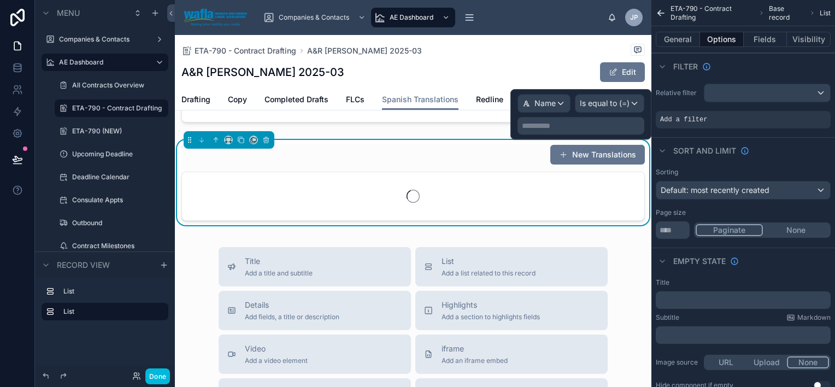
click at [614, 104] on span "Is equal to (=)" at bounding box center [605, 103] width 50 height 11
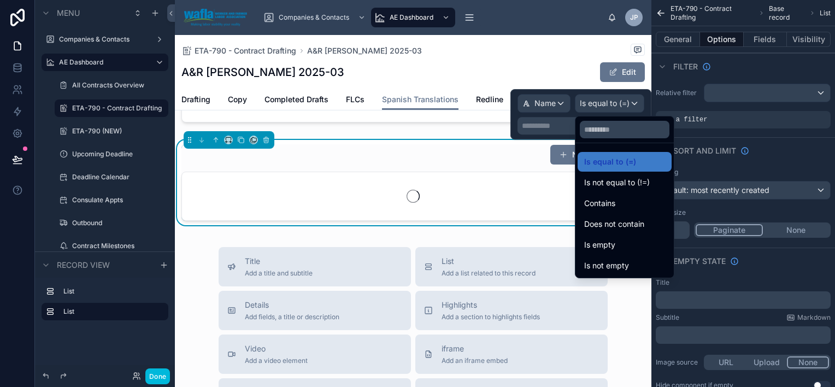
click at [640, 213] on ul "Is equal to (=) Is not equal to (!=) Contains Does not contain Is empty Is not …" at bounding box center [624, 210] width 98 height 134
click at [640, 205] on div "Contains" at bounding box center [624, 203] width 81 height 13
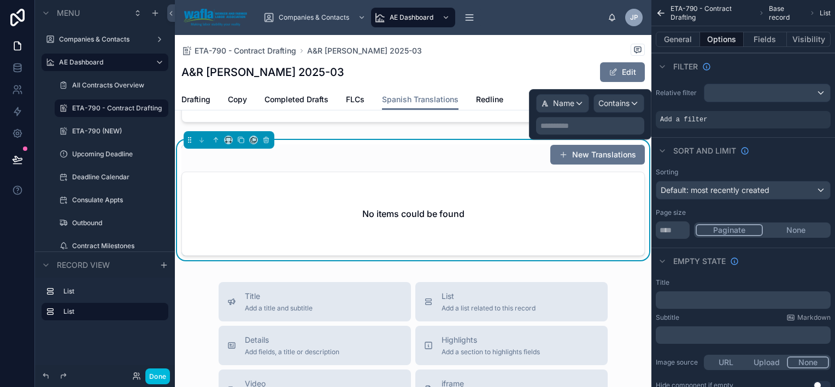
click at [587, 123] on p "**********" at bounding box center [591, 125] width 102 height 11
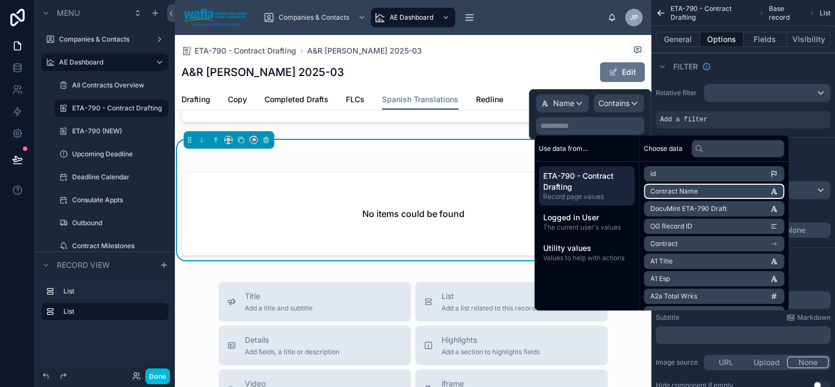
click at [665, 189] on span "Contract Name" at bounding box center [674, 191] width 48 height 9
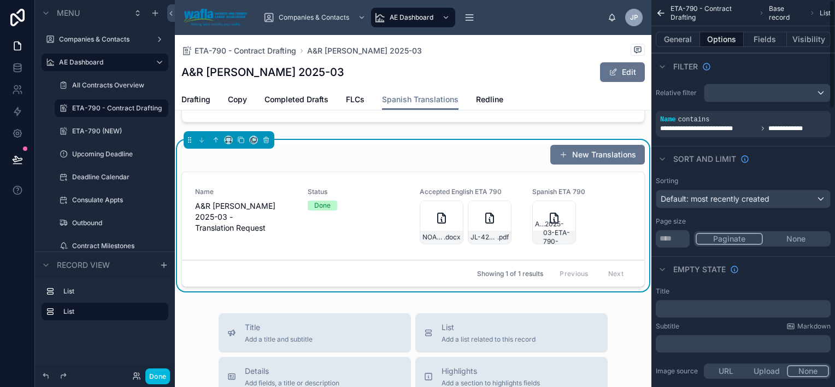
click at [722, 75] on div "Filter" at bounding box center [743, 66] width 184 height 26
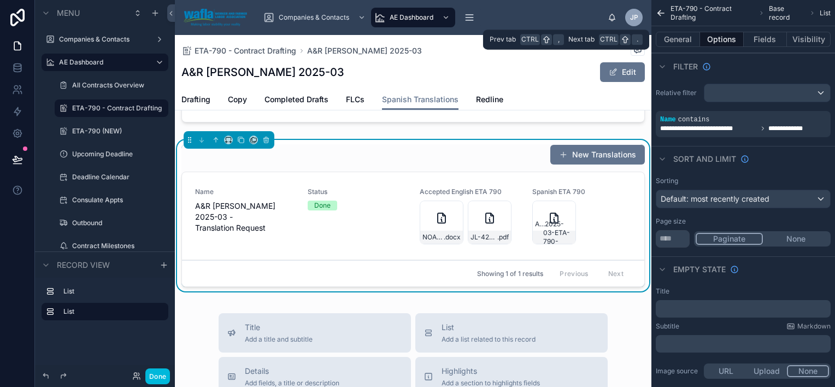
click at [768, 39] on button "Fields" at bounding box center [766, 39] width 44 height 15
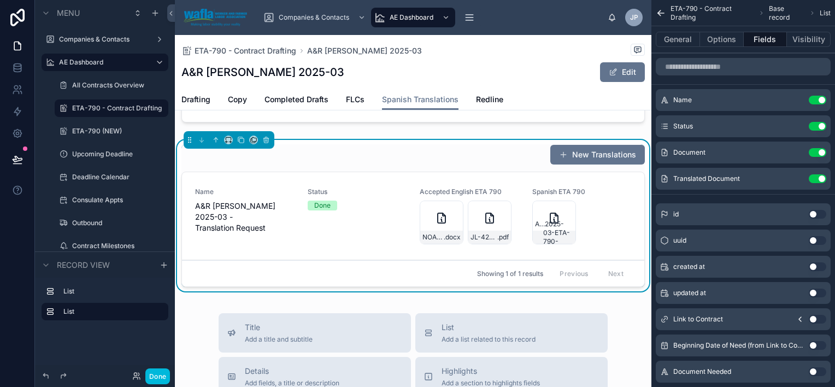
click at [812, 320] on button "Use setting" at bounding box center [817, 319] width 17 height 9
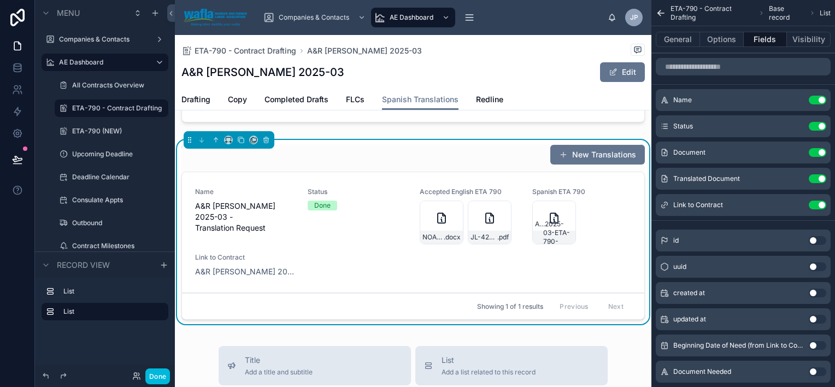
click at [821, 98] on button "Use setting" at bounding box center [817, 100] width 17 height 9
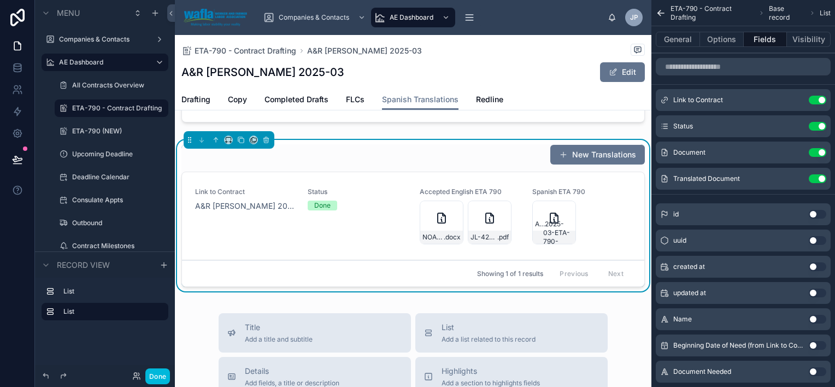
click at [0, 0] on icon "scrollable content" at bounding box center [0, 0] width 0 height 0
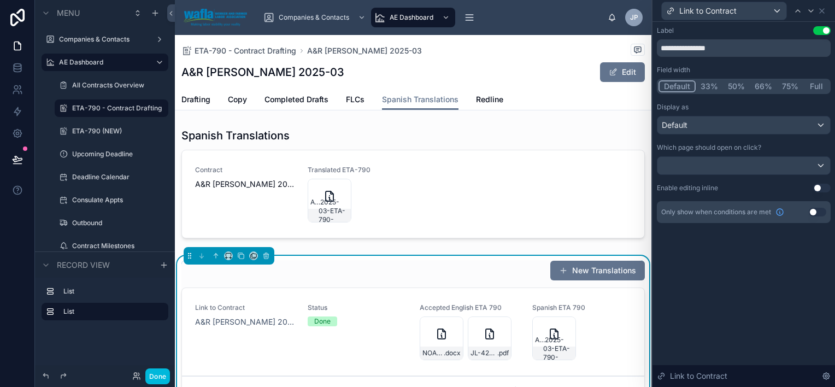
drag, startPoint x: 688, startPoint y: 49, endPoint x: 640, endPoint y: 57, distance: 48.8
click at [640, 57] on div "**********" at bounding box center [417, 193] width 835 height 387
type input "********"
click at [810, 11] on icon at bounding box center [811, 11] width 4 height 2
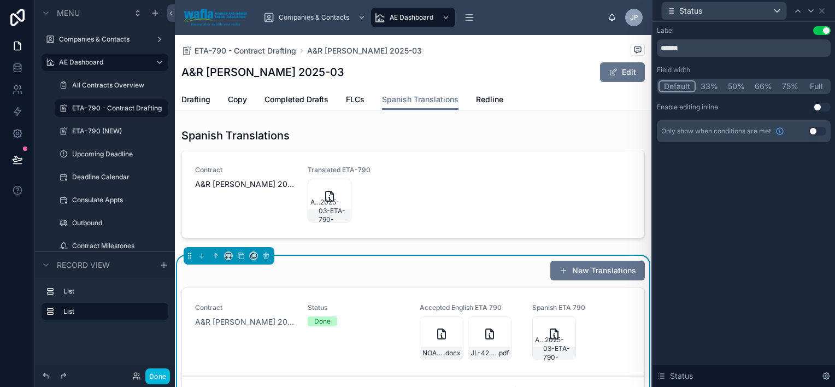
click at [660, 46] on input "******" at bounding box center [744, 47] width 174 height 17
type input "**********"
click at [523, 167] on div at bounding box center [413, 184] width 476 height 123
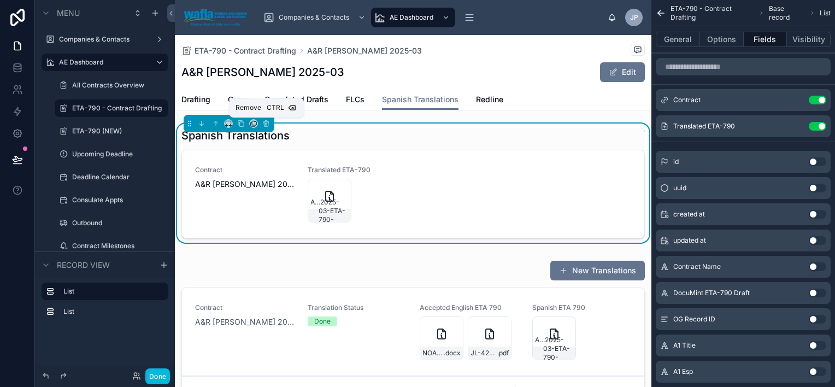
click at [268, 125] on icon at bounding box center [266, 124] width 8 height 8
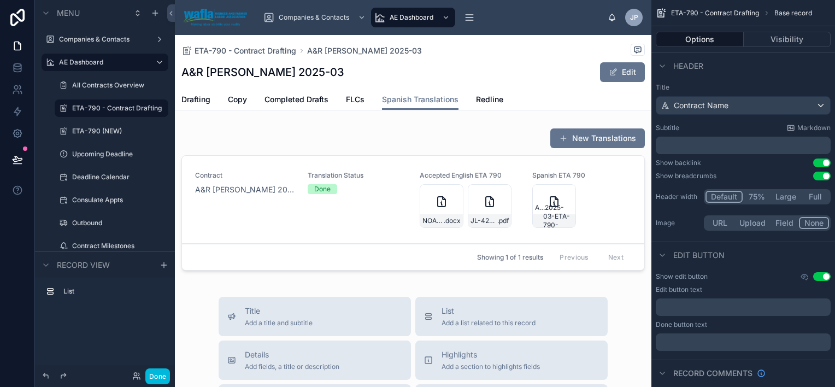
click at [338, 200] on div at bounding box center [413, 201] width 476 height 156
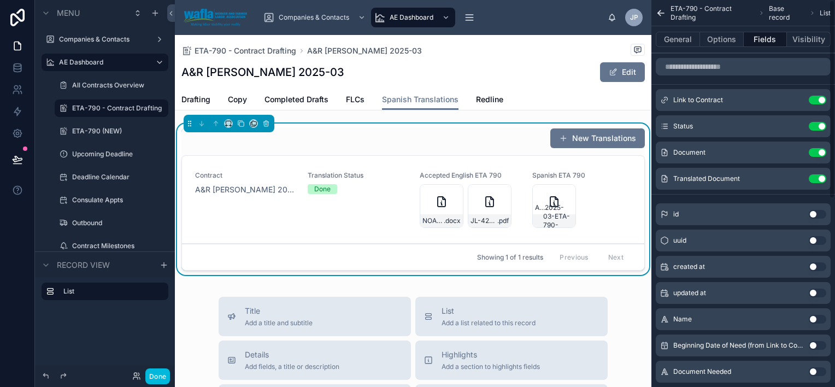
click at [671, 39] on button "General" at bounding box center [678, 39] width 44 height 15
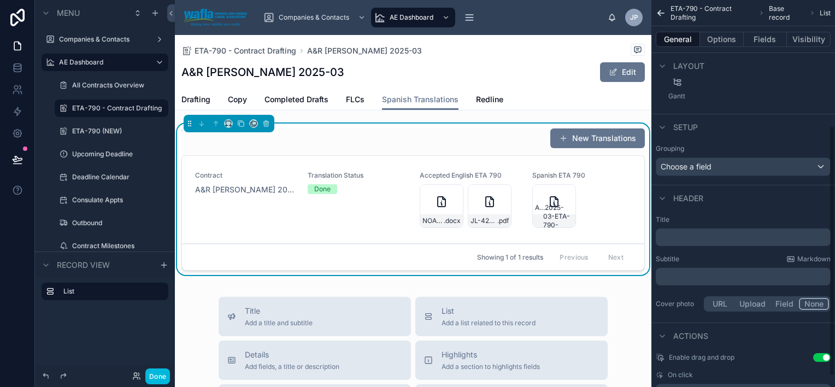
scroll to position [210, 0]
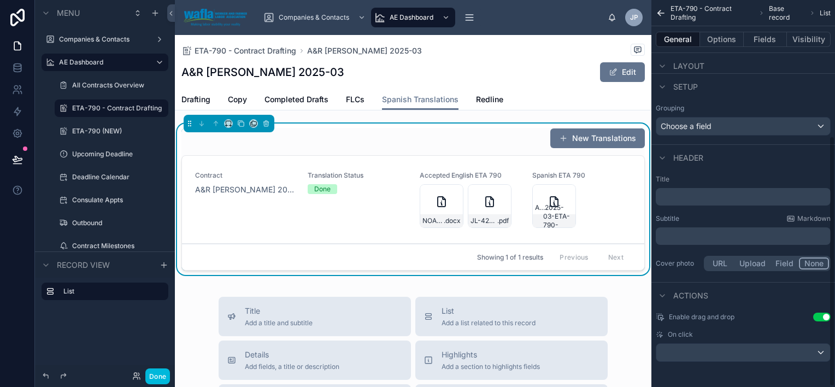
click at [700, 195] on p "﻿" at bounding box center [744, 196] width 168 height 11
click at [531, 70] on div "A&R [PERSON_NAME] 2025-03 Edit" at bounding box center [412, 72] width 463 height 21
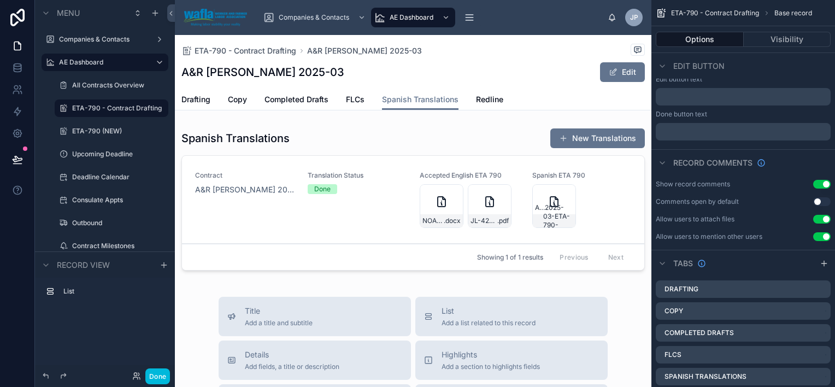
click at [596, 208] on div at bounding box center [413, 201] width 476 height 156
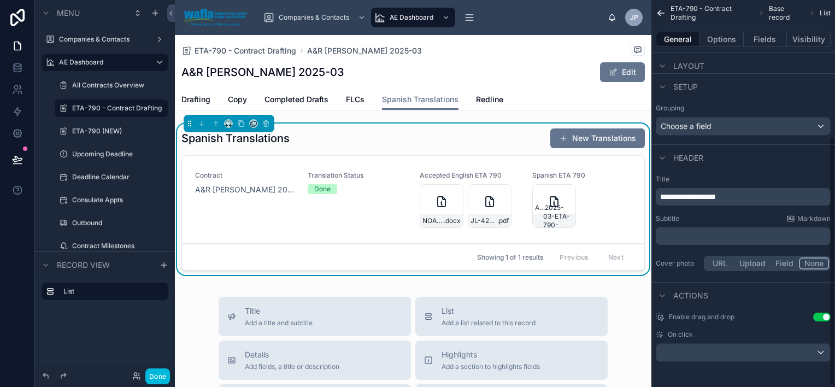
click at [772, 42] on button "Fields" at bounding box center [766, 39] width 44 height 15
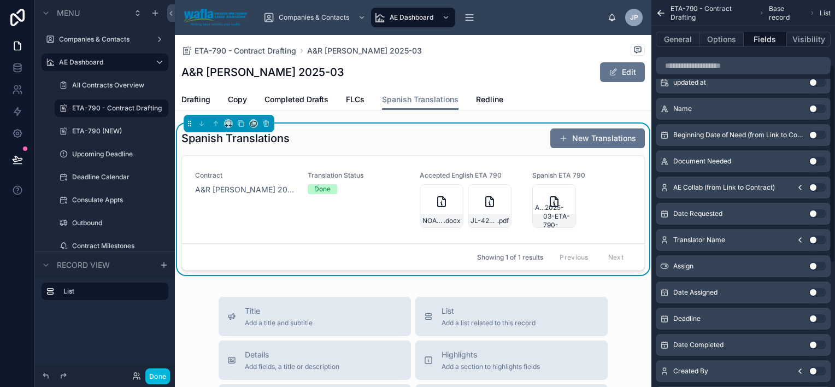
scroll to position [0, 0]
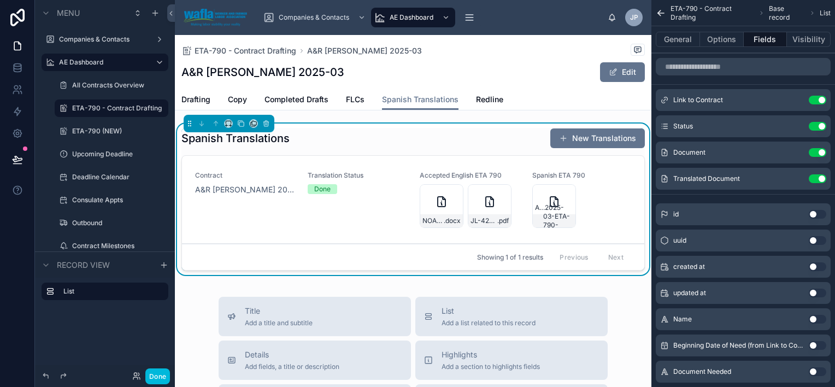
click at [0, 0] on icon "scrollable content" at bounding box center [0, 0] width 0 height 0
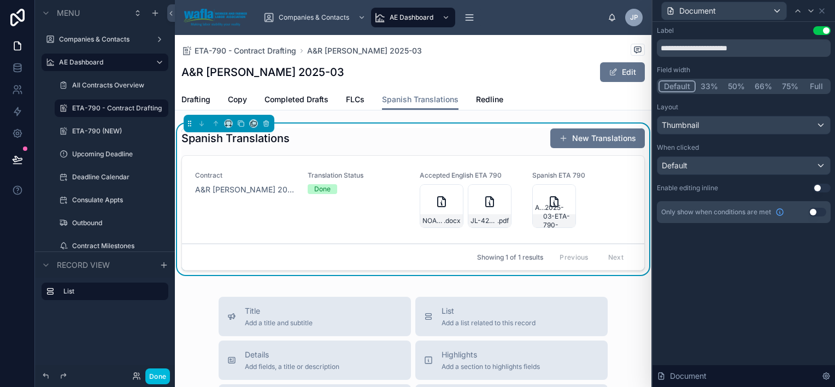
click at [803, 166] on div "Default" at bounding box center [743, 165] width 173 height 17
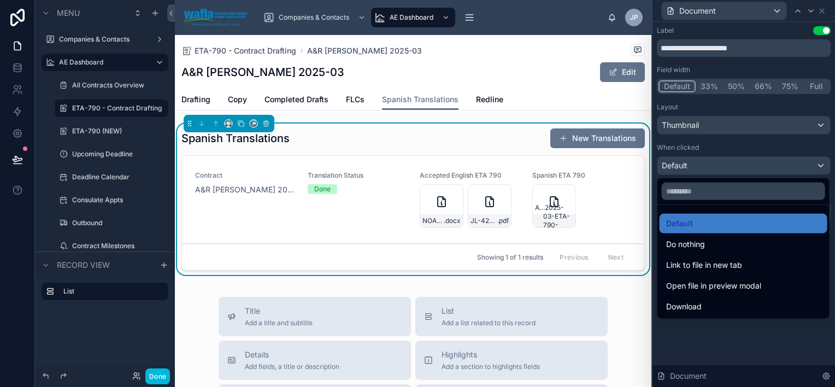
click at [784, 279] on div "Open file in preview modal" at bounding box center [743, 285] width 155 height 13
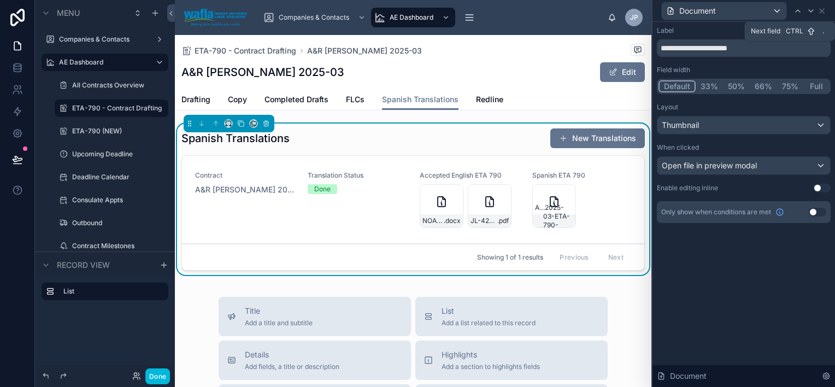
click at [809, 10] on icon at bounding box center [811, 11] width 4 height 2
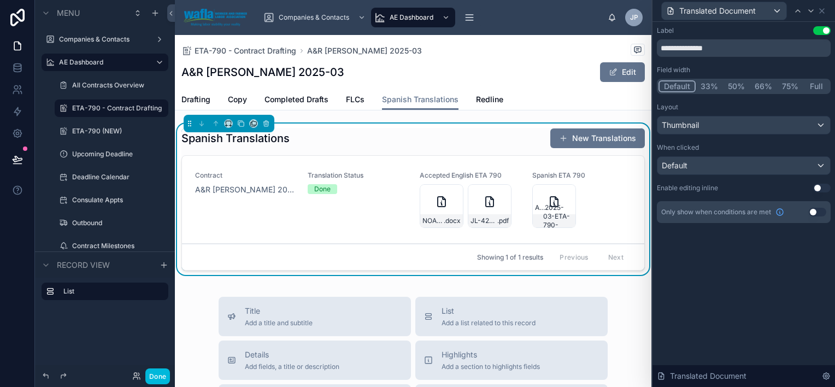
click at [794, 167] on div "Default" at bounding box center [743, 165] width 173 height 17
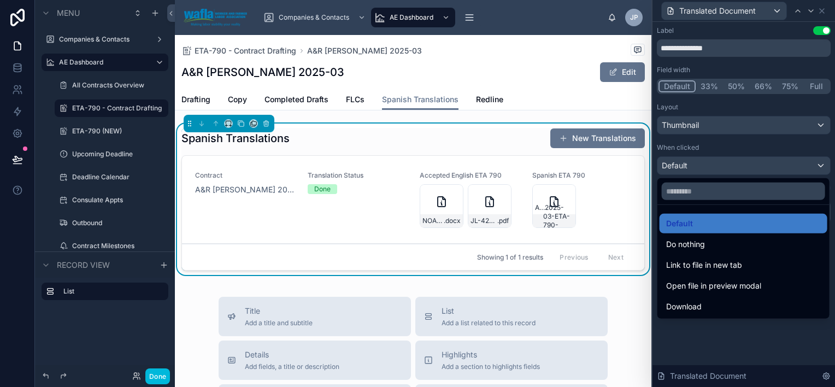
click at [785, 280] on div "Open file in preview modal" at bounding box center [743, 285] width 155 height 13
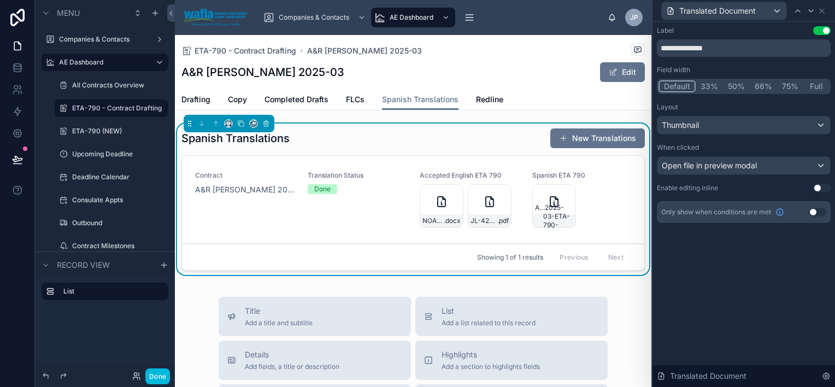
click at [817, 188] on button "Use setting" at bounding box center [821, 188] width 17 height 9
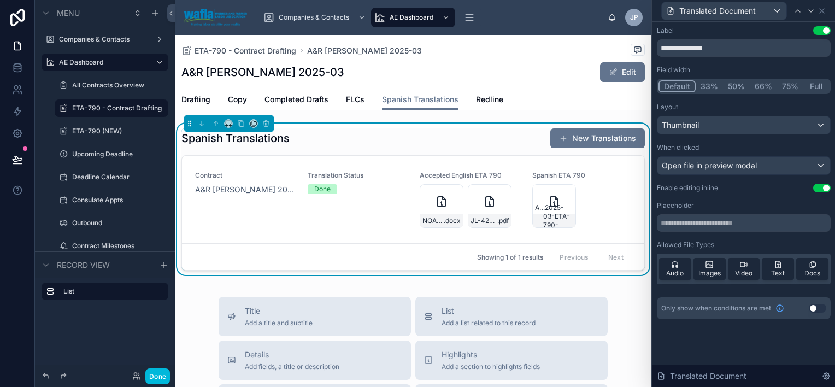
click at [777, 120] on div "Thumbnail" at bounding box center [743, 124] width 173 height 17
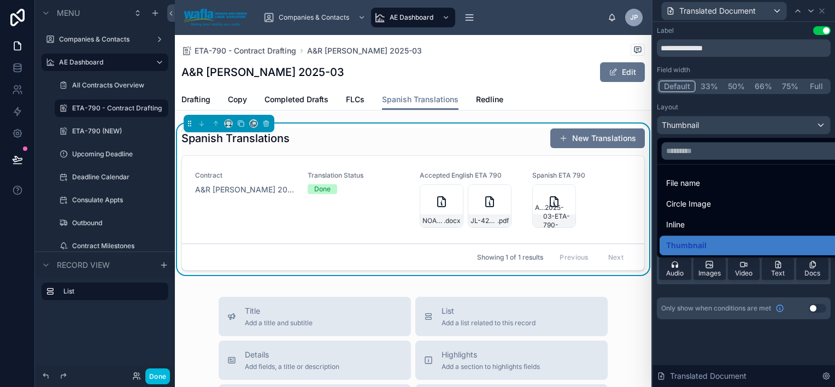
click at [823, 9] on div at bounding box center [743, 193] width 182 height 387
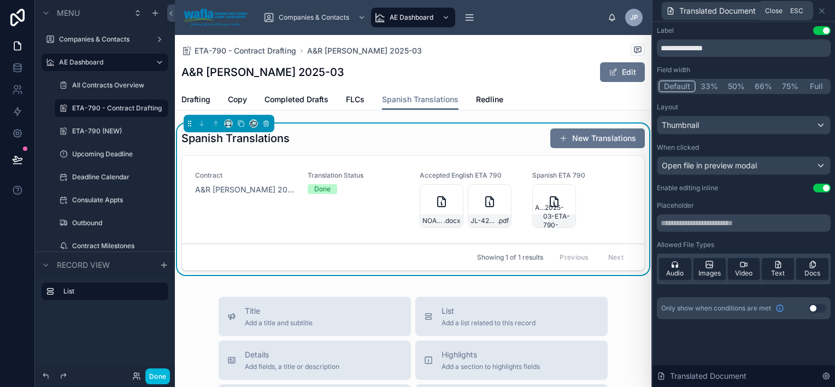
click at [823, 9] on icon at bounding box center [821, 11] width 4 height 4
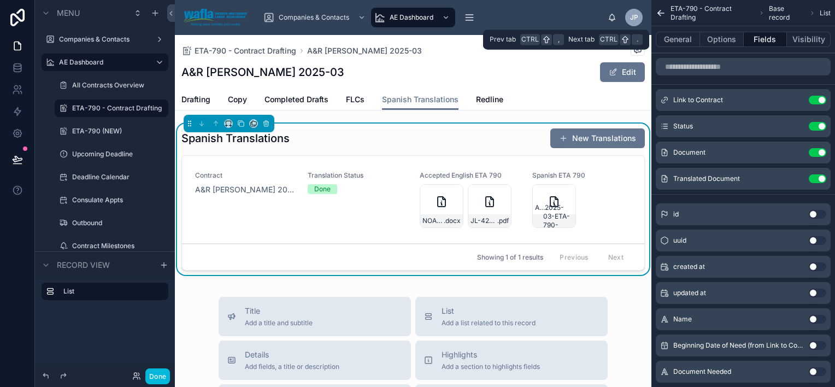
click at [683, 44] on button "General" at bounding box center [678, 39] width 44 height 15
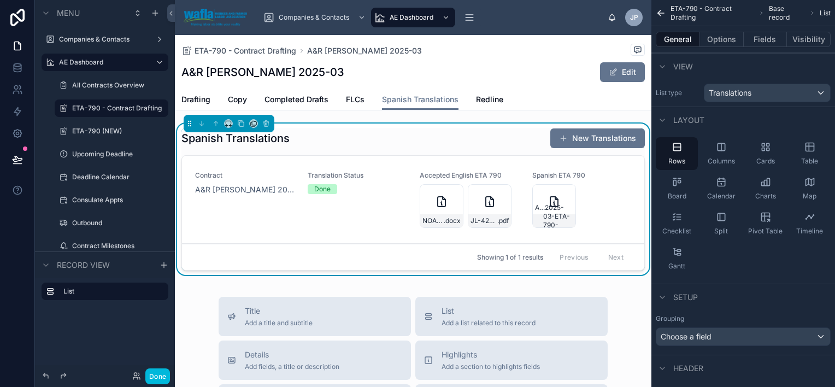
click at [378, 70] on div "A&R [PERSON_NAME] 2025-03 Edit" at bounding box center [412, 72] width 463 height 21
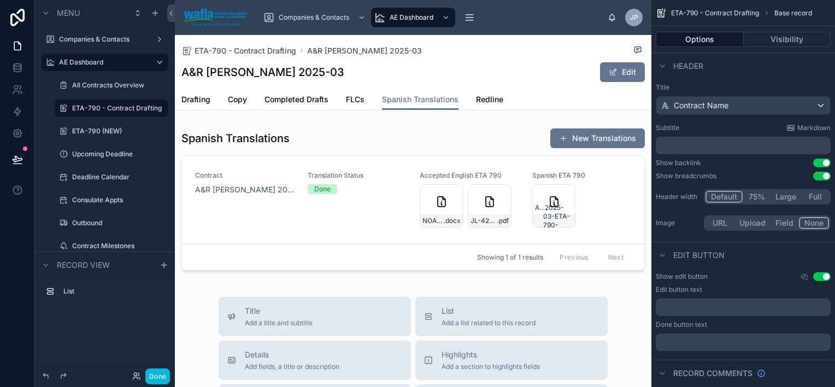
click at [518, 172] on div at bounding box center [413, 201] width 476 height 156
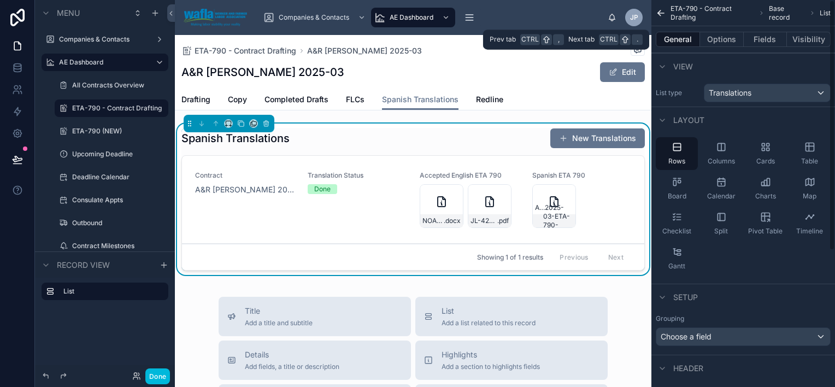
click at [763, 38] on button "Fields" at bounding box center [766, 39] width 44 height 15
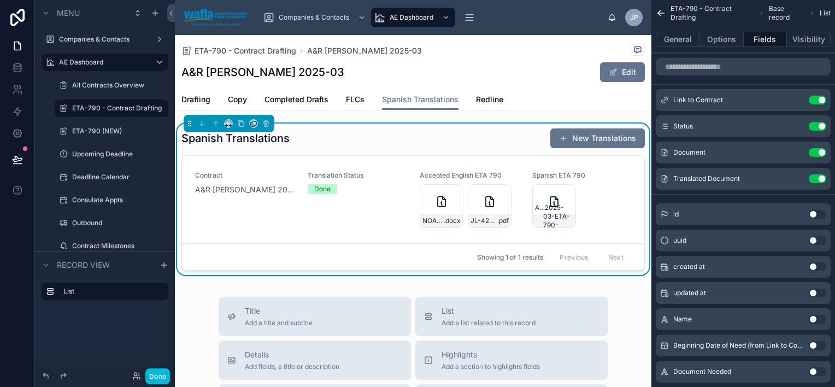
click at [0, 0] on icon "scrollable content" at bounding box center [0, 0] width 0 height 0
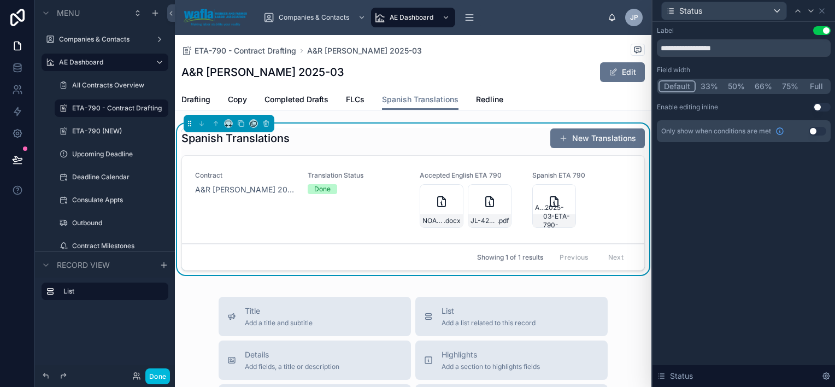
click at [785, 89] on button "75%" at bounding box center [790, 86] width 26 height 12
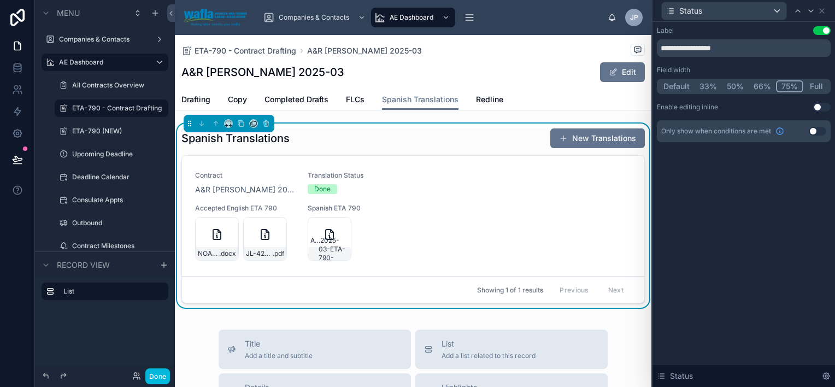
click at [763, 87] on button "66%" at bounding box center [761, 86] width 27 height 12
click at [735, 84] on button "50%" at bounding box center [735, 86] width 27 height 12
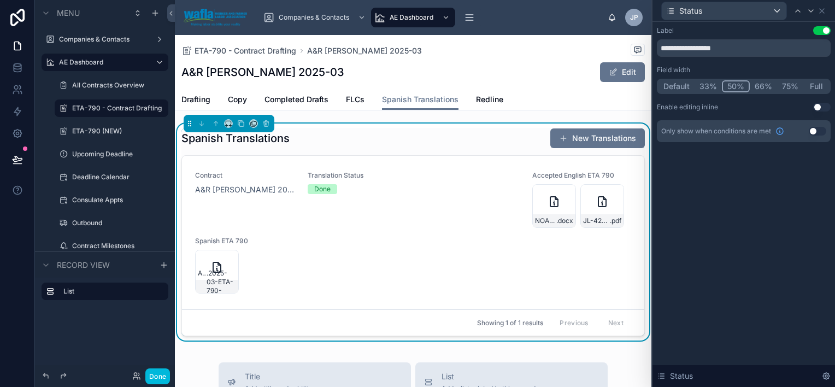
click at [703, 85] on button "33%" at bounding box center [707, 86] width 27 height 12
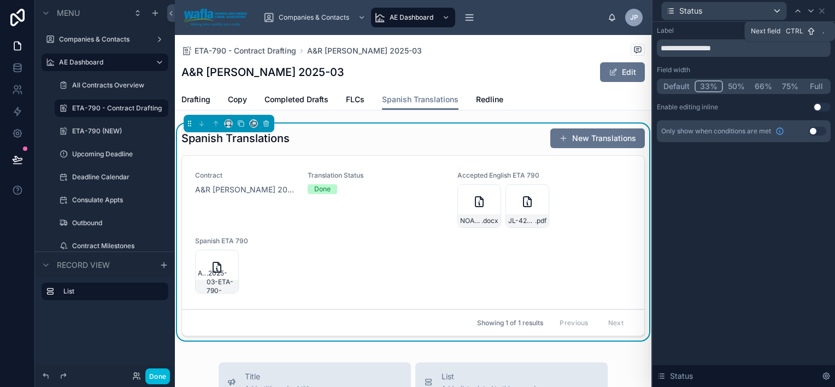
click at [810, 9] on icon at bounding box center [810, 11] width 9 height 9
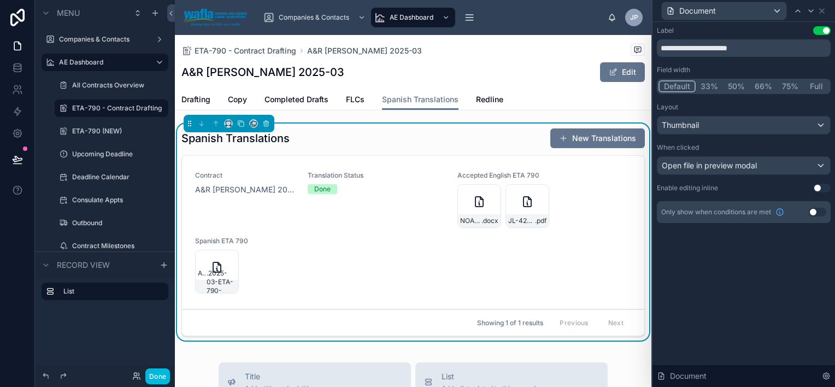
click at [711, 89] on button "33%" at bounding box center [708, 86] width 27 height 12
click at [728, 87] on button "50%" at bounding box center [736, 86] width 27 height 12
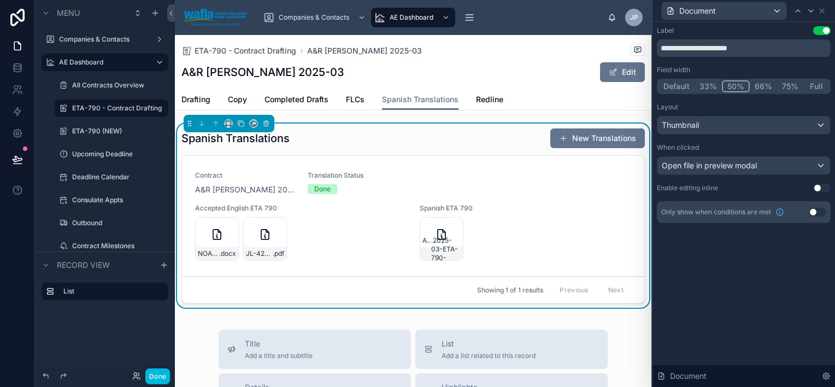
click at [707, 87] on button "33%" at bounding box center [707, 86] width 27 height 12
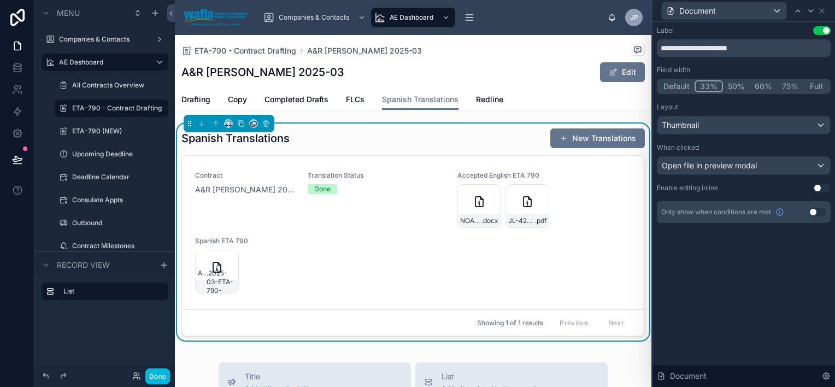
click at [673, 84] on button "Default" at bounding box center [676, 86] width 36 height 12
click at [795, 13] on icon at bounding box center [797, 11] width 9 height 9
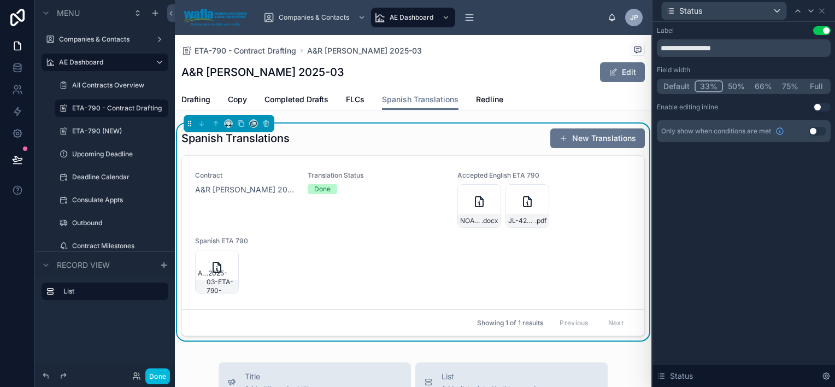
click at [682, 89] on button "Default" at bounding box center [676, 86] width 36 height 12
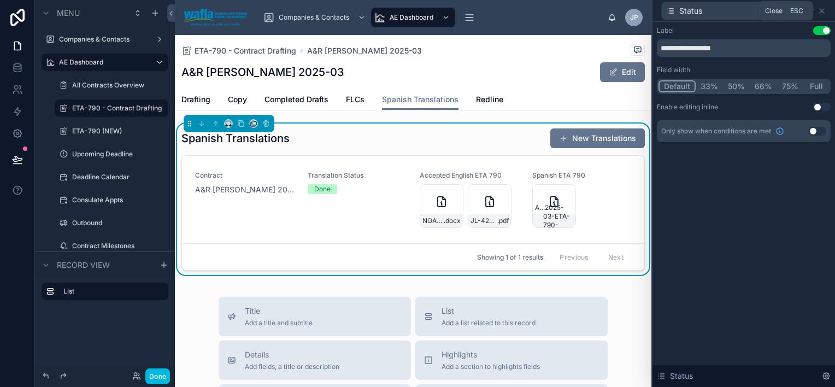
click at [822, 11] on icon at bounding box center [821, 11] width 4 height 4
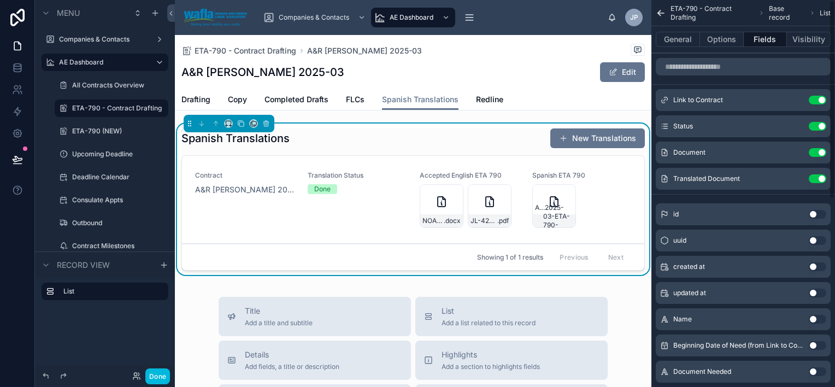
click at [724, 39] on button "Options" at bounding box center [722, 39] width 44 height 15
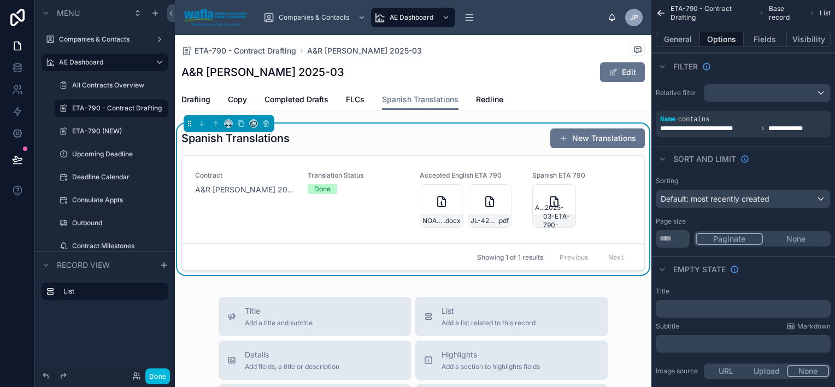
click at [789, 234] on button "None" at bounding box center [796, 239] width 66 height 12
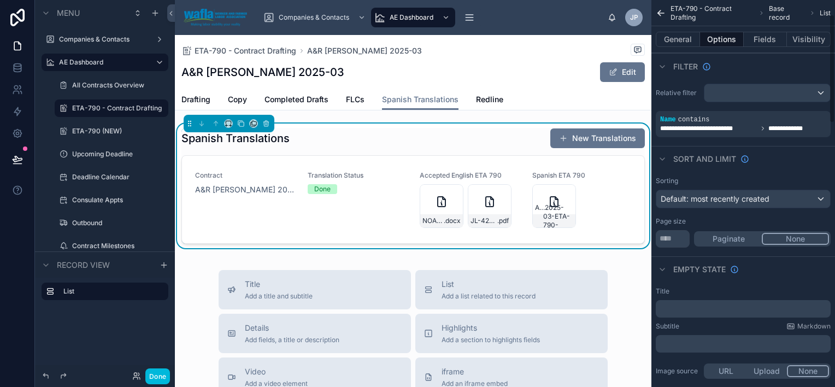
scroll to position [164, 0]
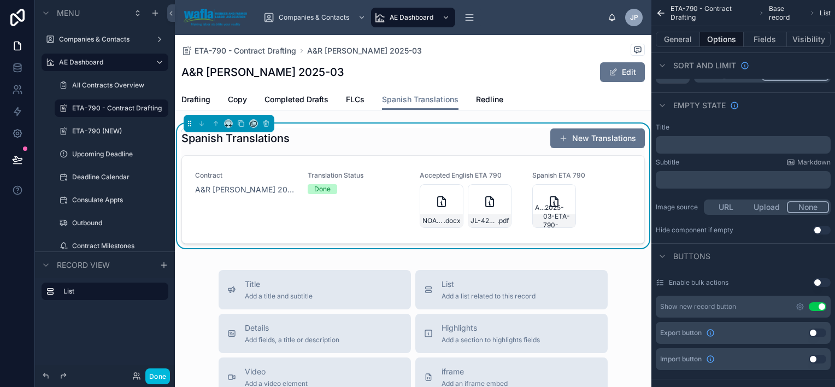
click at [822, 306] on button "Use setting" at bounding box center [817, 306] width 17 height 9
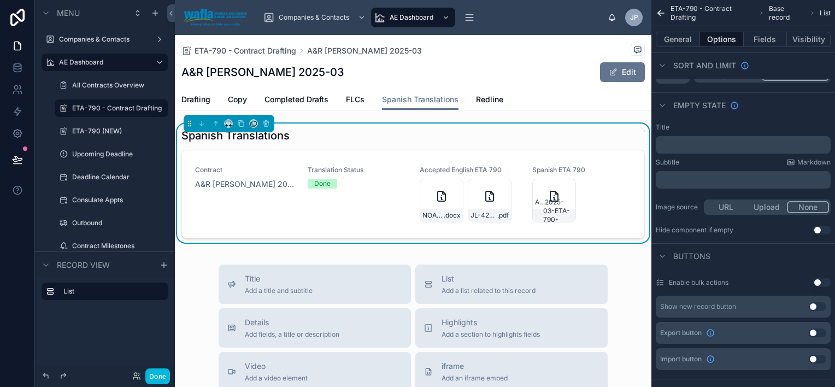
click at [165, 374] on button "Done" at bounding box center [157, 376] width 25 height 16
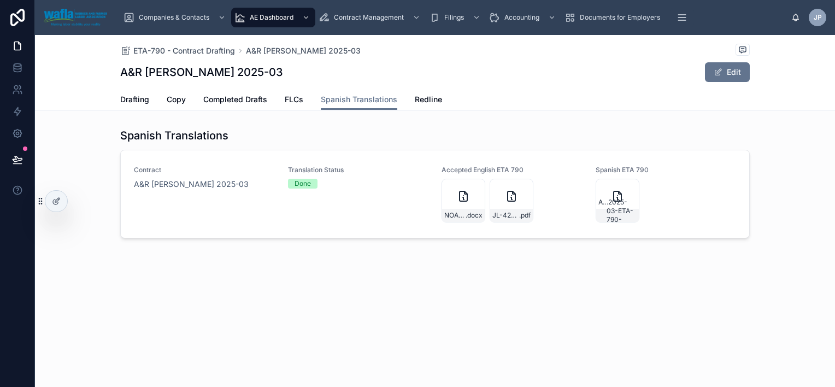
click at [299, 99] on span "FLCs" at bounding box center [294, 99] width 19 height 11
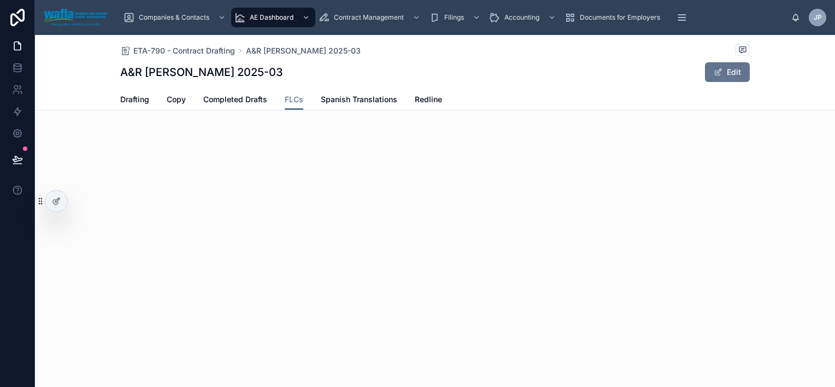
click at [246, 102] on span "Completed Drafts" at bounding box center [235, 99] width 64 height 11
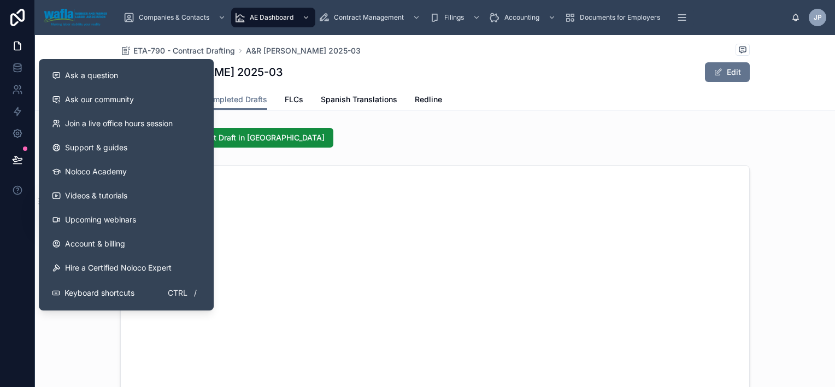
click at [71, 339] on div at bounding box center [435, 359] width 800 height 397
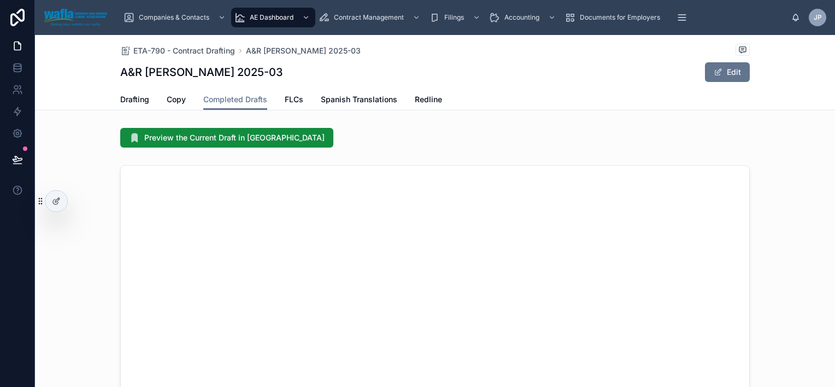
click at [60, 197] on icon at bounding box center [56, 201] width 9 height 9
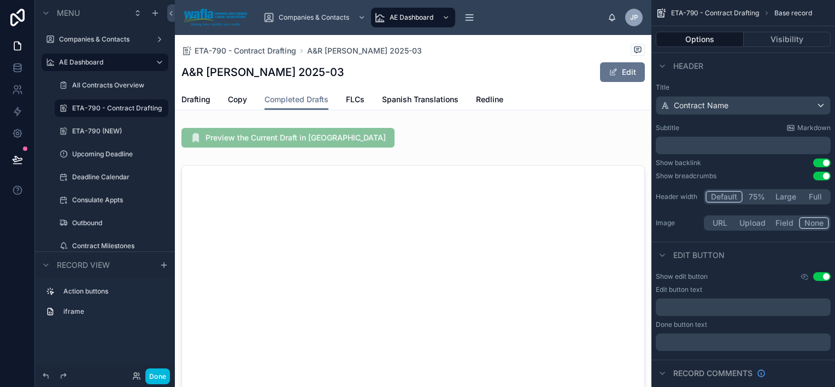
click at [196, 99] on span "Drafting" at bounding box center [195, 99] width 29 height 11
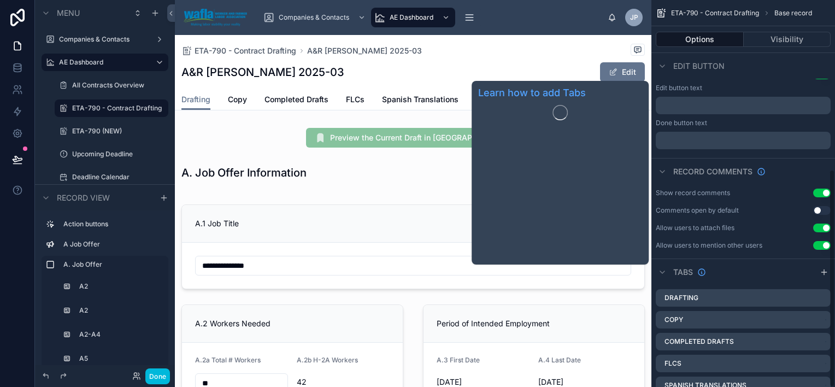
scroll to position [300, 0]
